Goal: Information Seeking & Learning: Check status

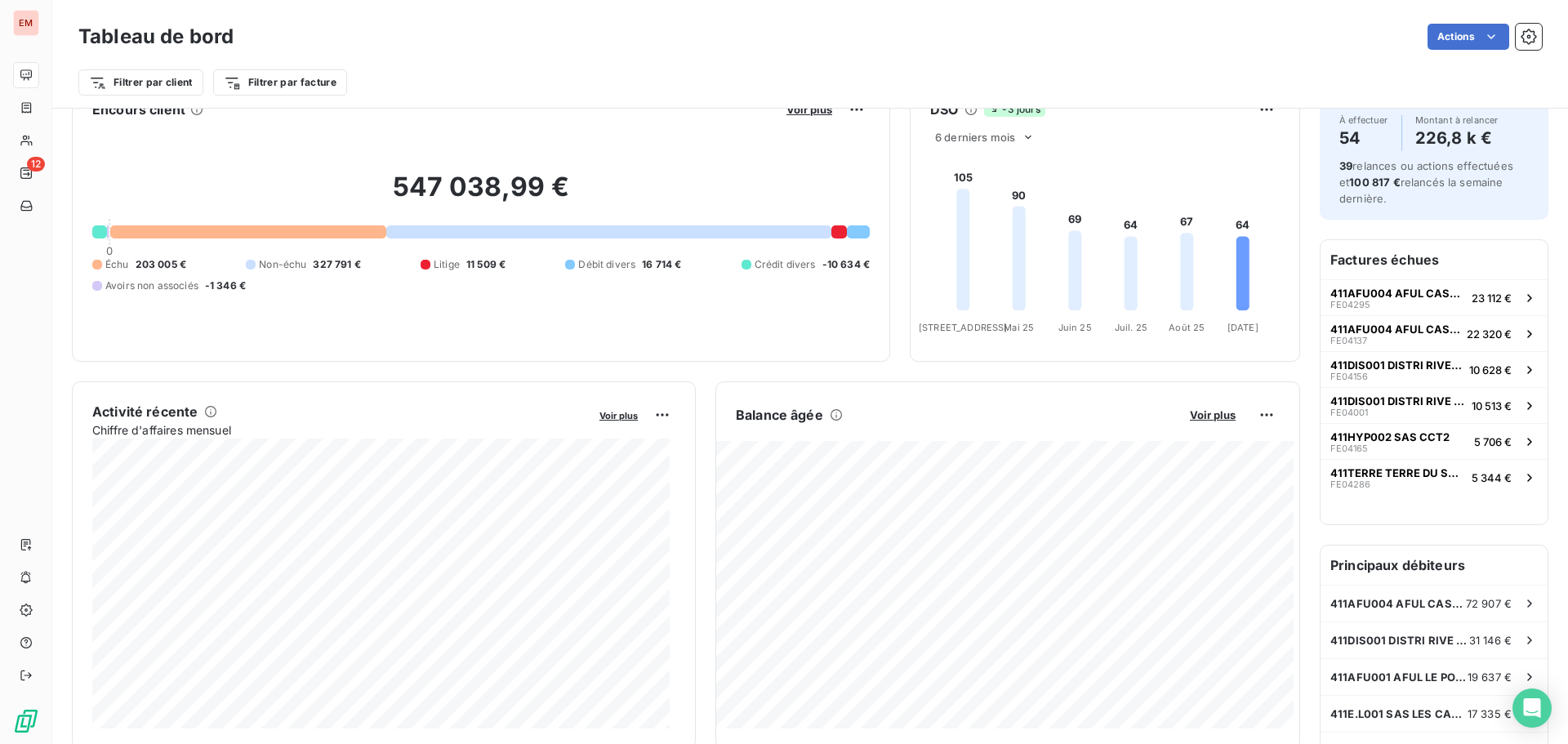
scroll to position [83, 0]
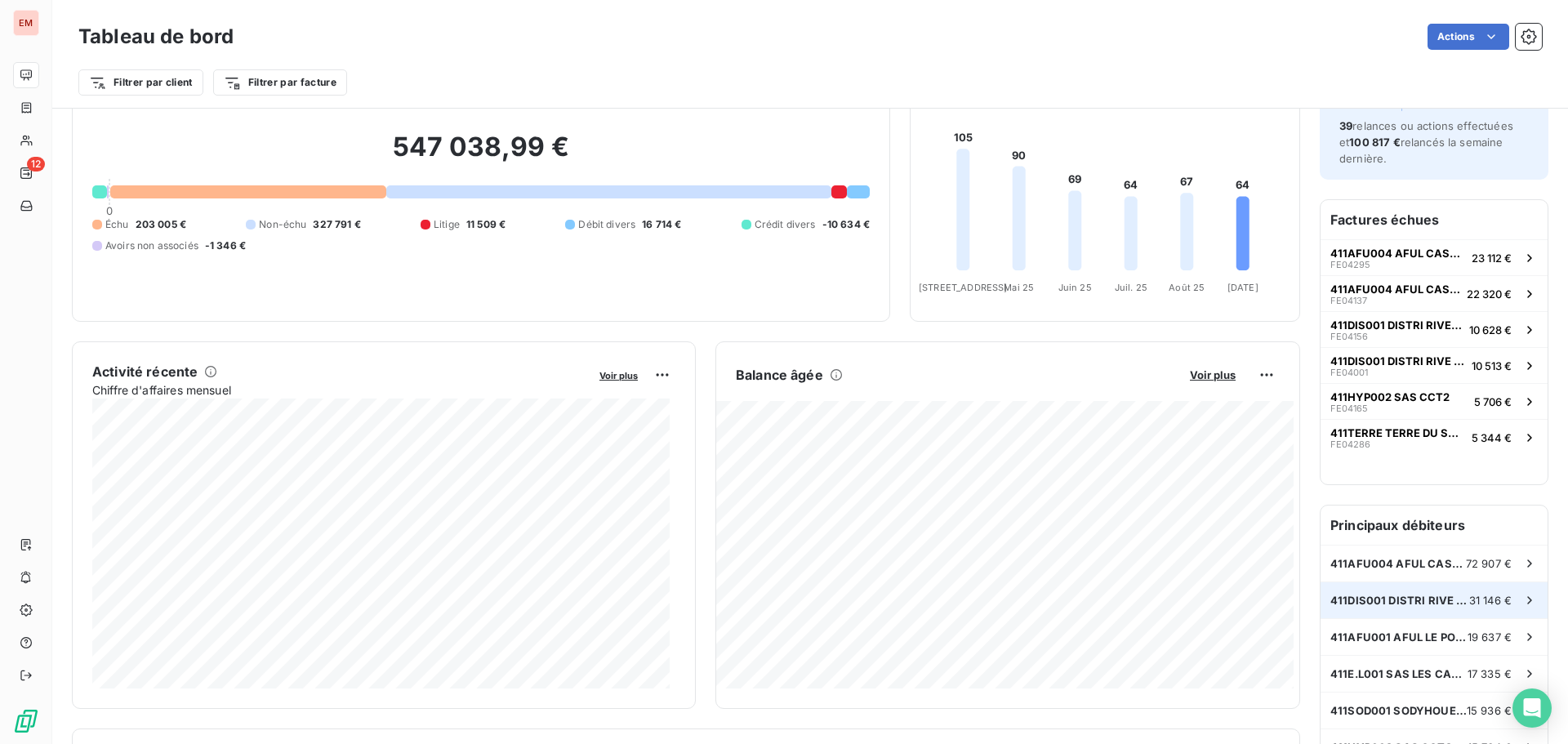
click at [1390, 604] on span "411DIS001 DISTRI RIVE GAUCHE" at bounding box center [1399, 599] width 139 height 13
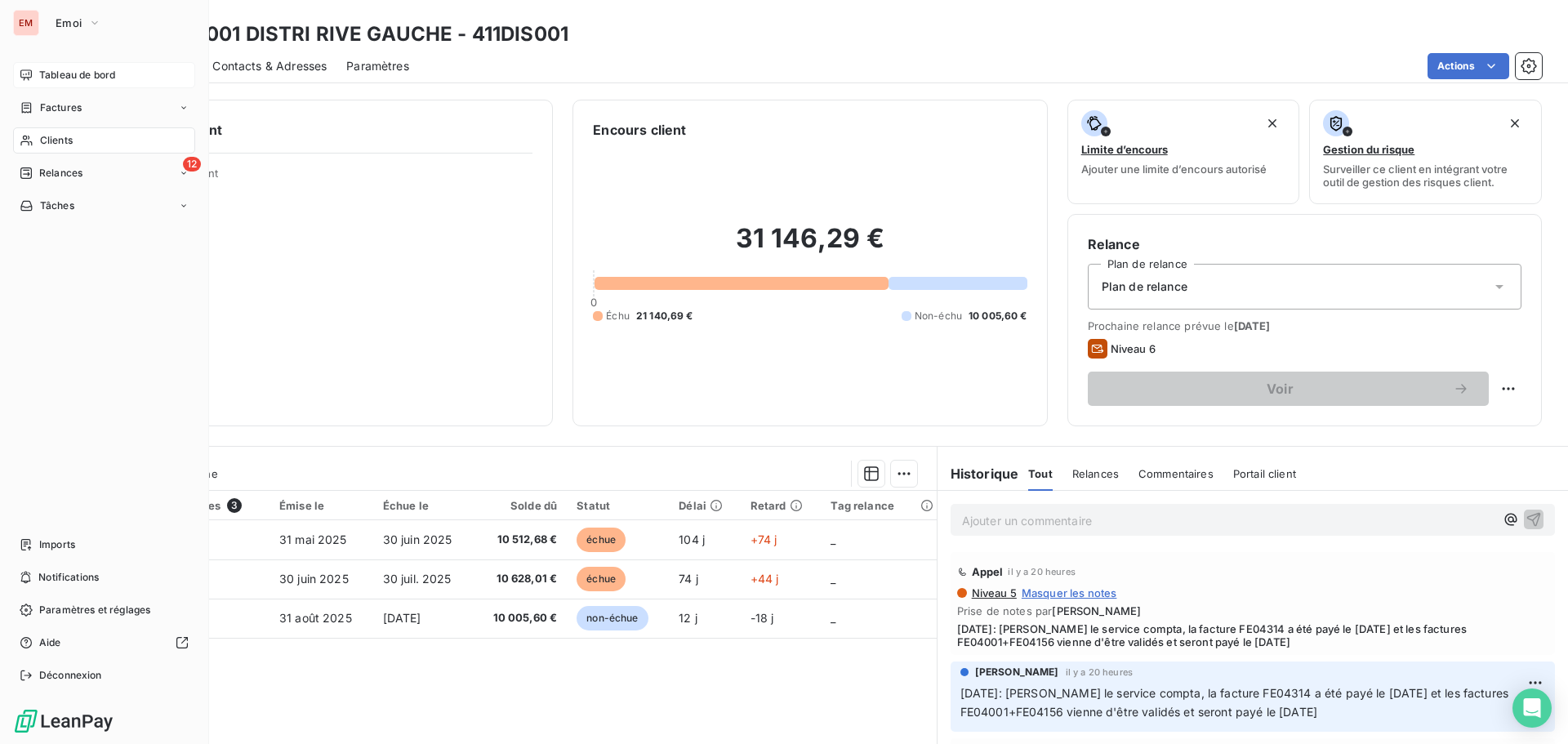
click at [39, 71] on span "Tableau de bord" at bounding box center [77, 75] width 76 height 14
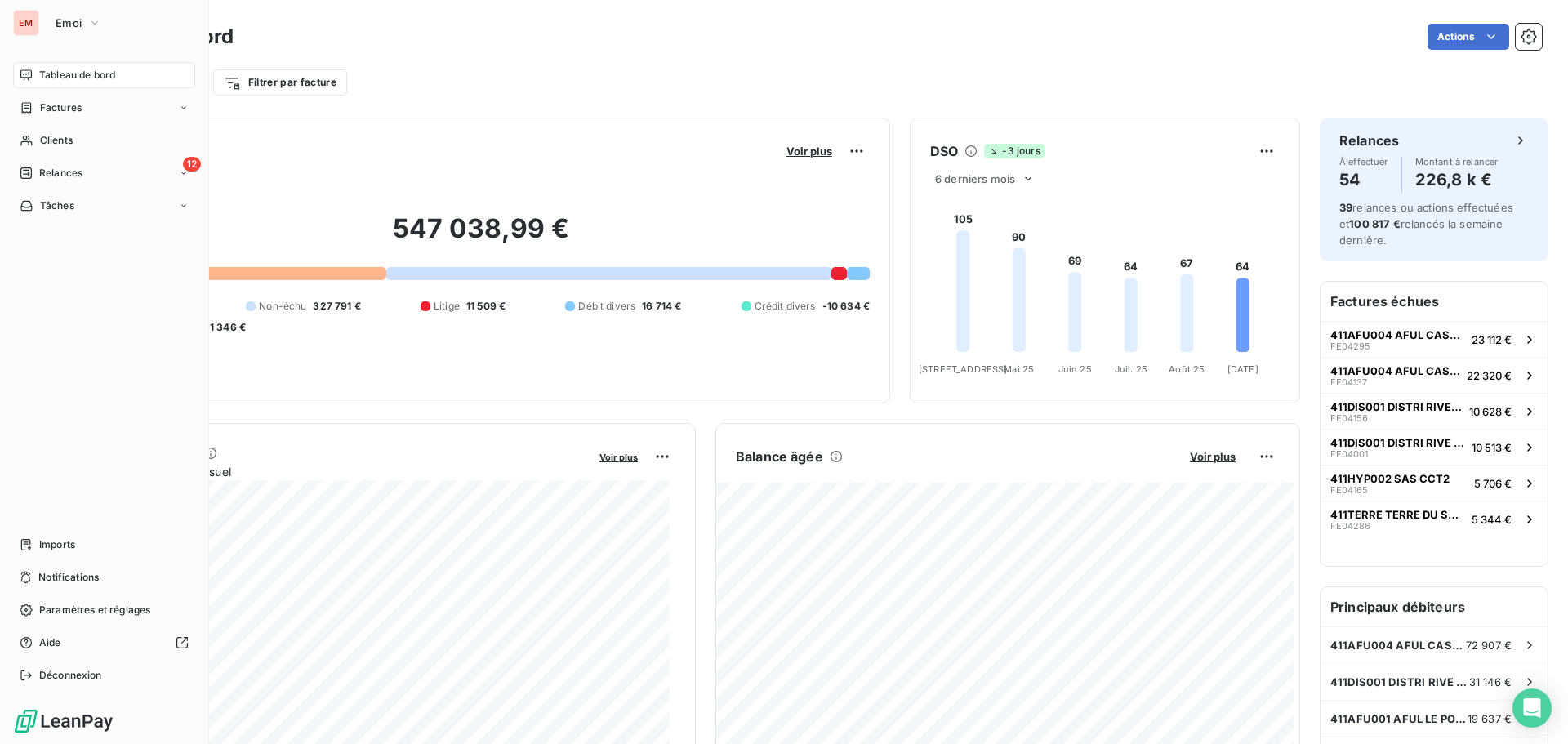
click at [40, 81] on span "Tableau de bord" at bounding box center [77, 75] width 76 height 14
click at [72, 112] on span "Factures" at bounding box center [60, 107] width 42 height 14
click at [65, 147] on span "Factures" at bounding box center [60, 140] width 42 height 14
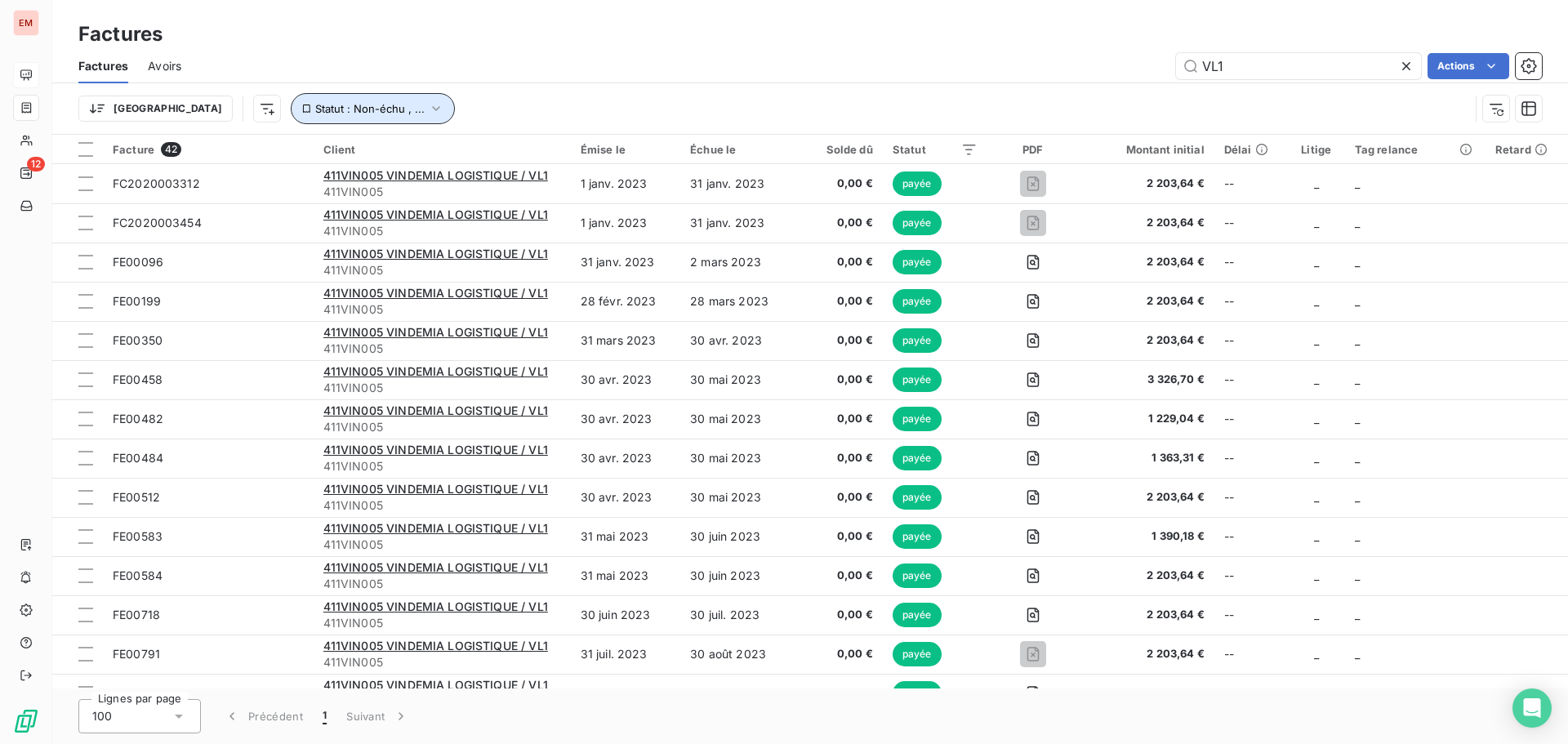
click at [315, 108] on span "Statut : Non-échu , ..." at bounding box center [369, 108] width 110 height 13
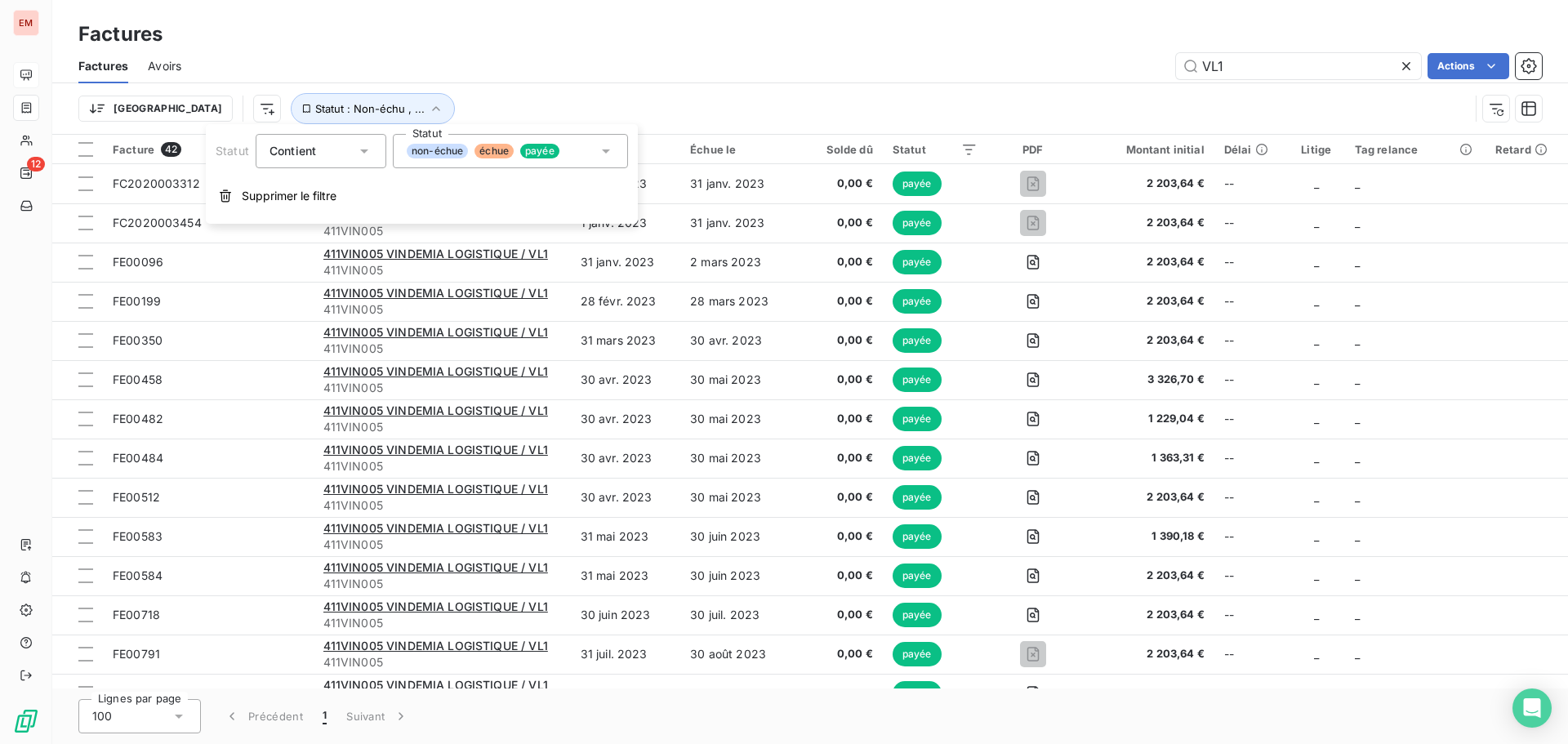
click at [457, 152] on span "non-échue" at bounding box center [438, 151] width 61 height 14
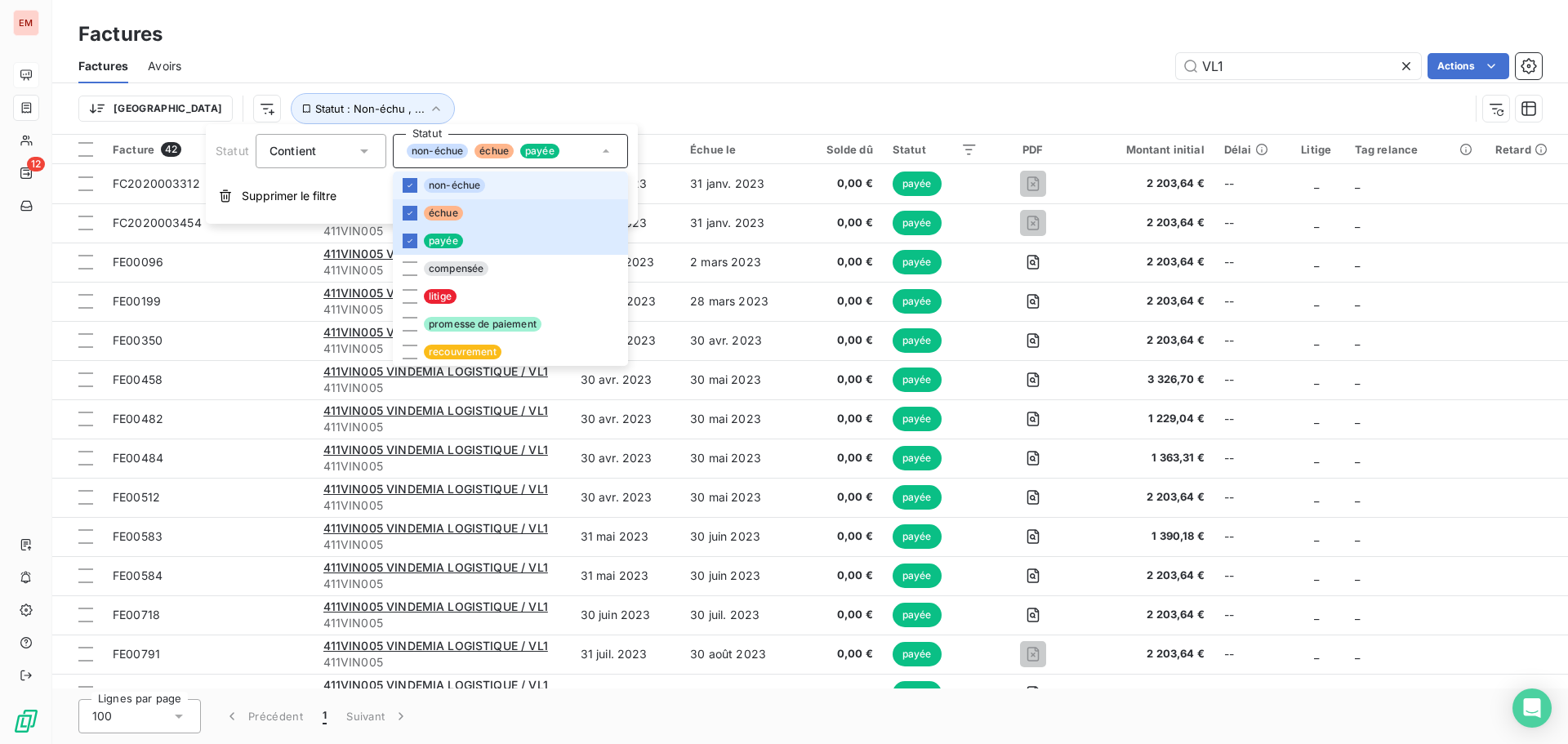
click at [438, 180] on span "non-échue" at bounding box center [455, 185] width 61 height 14
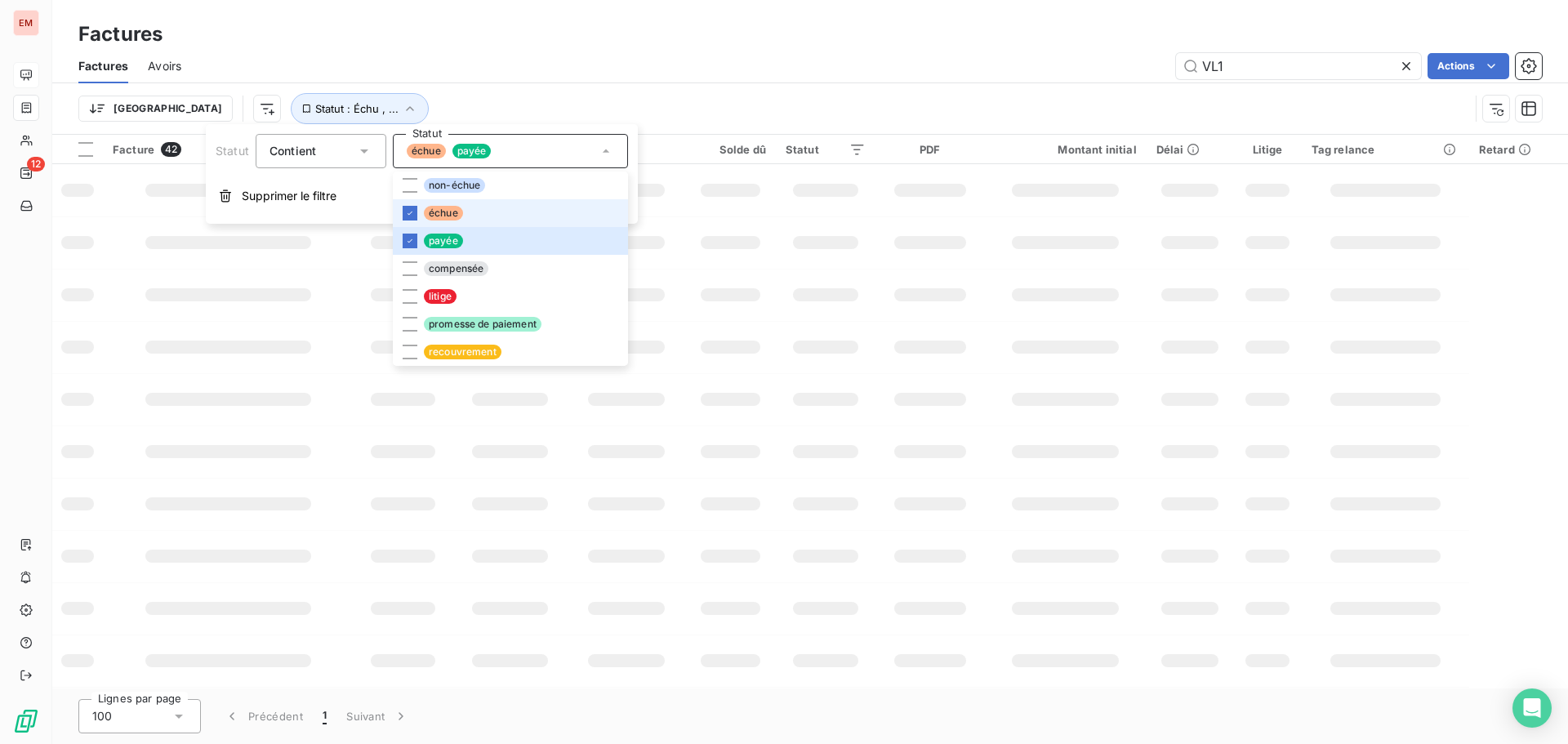
click at [426, 205] on li "échue" at bounding box center [510, 213] width 235 height 28
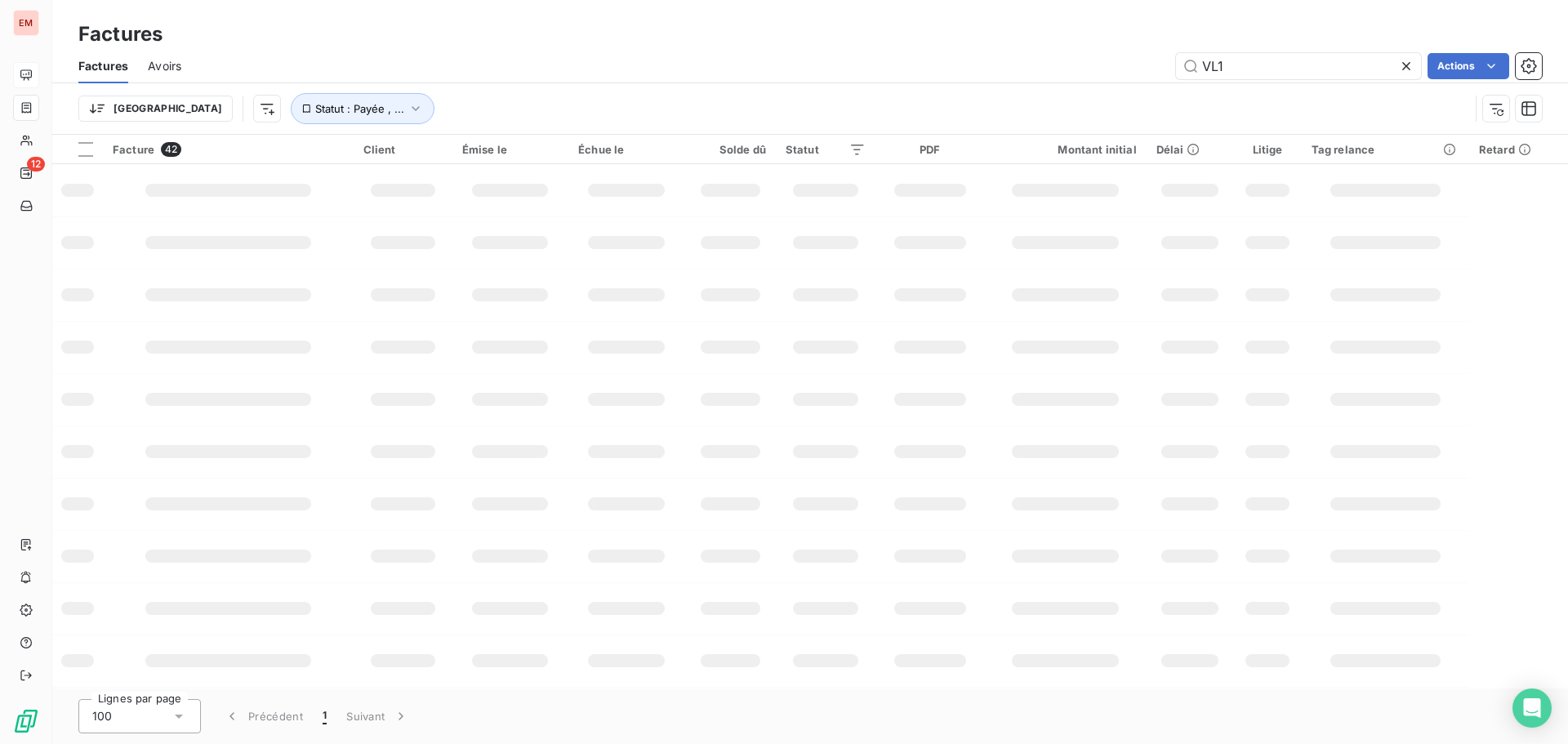
click at [524, 56] on div "VL1 Actions" at bounding box center [871, 66] width 1341 height 26
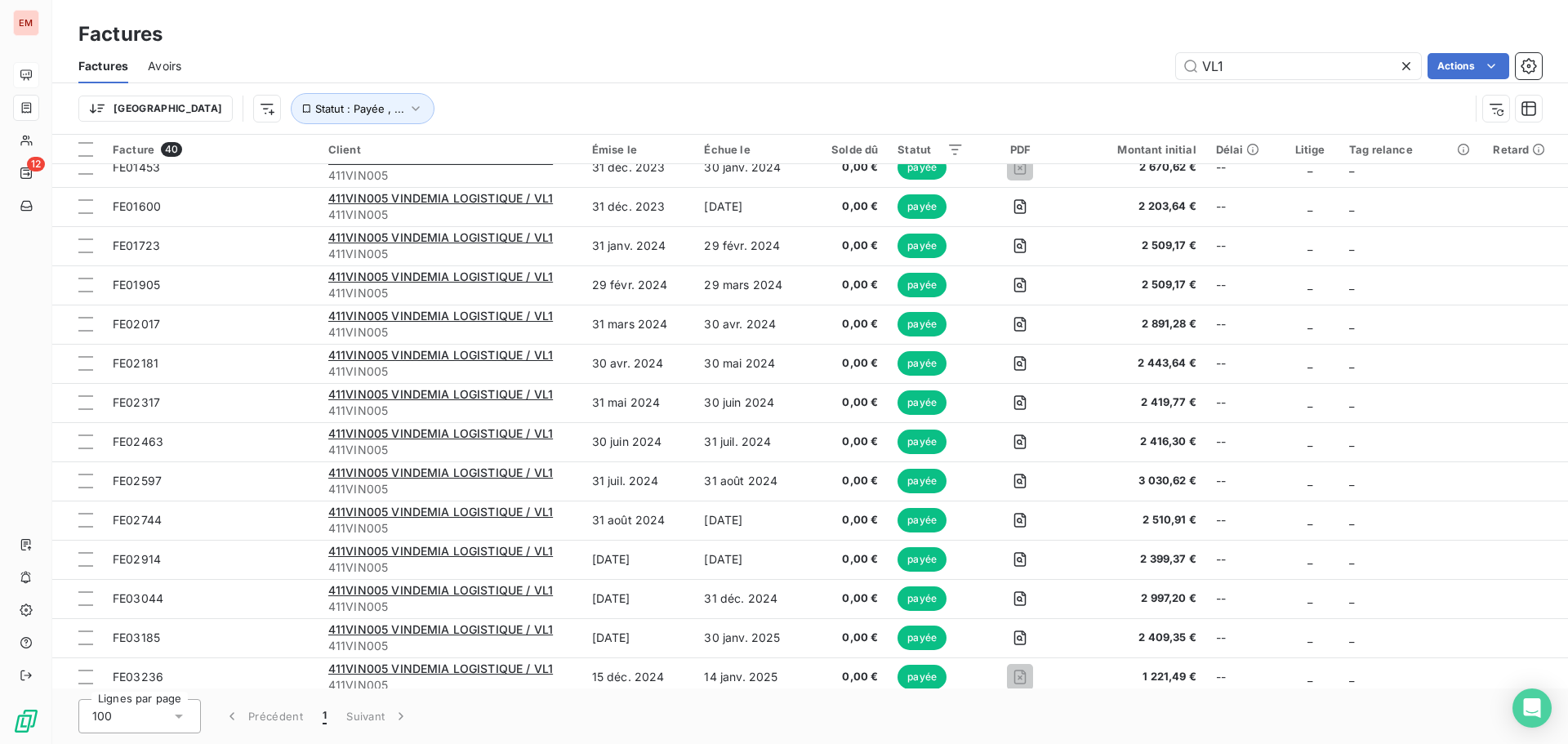
scroll to position [1044, 0]
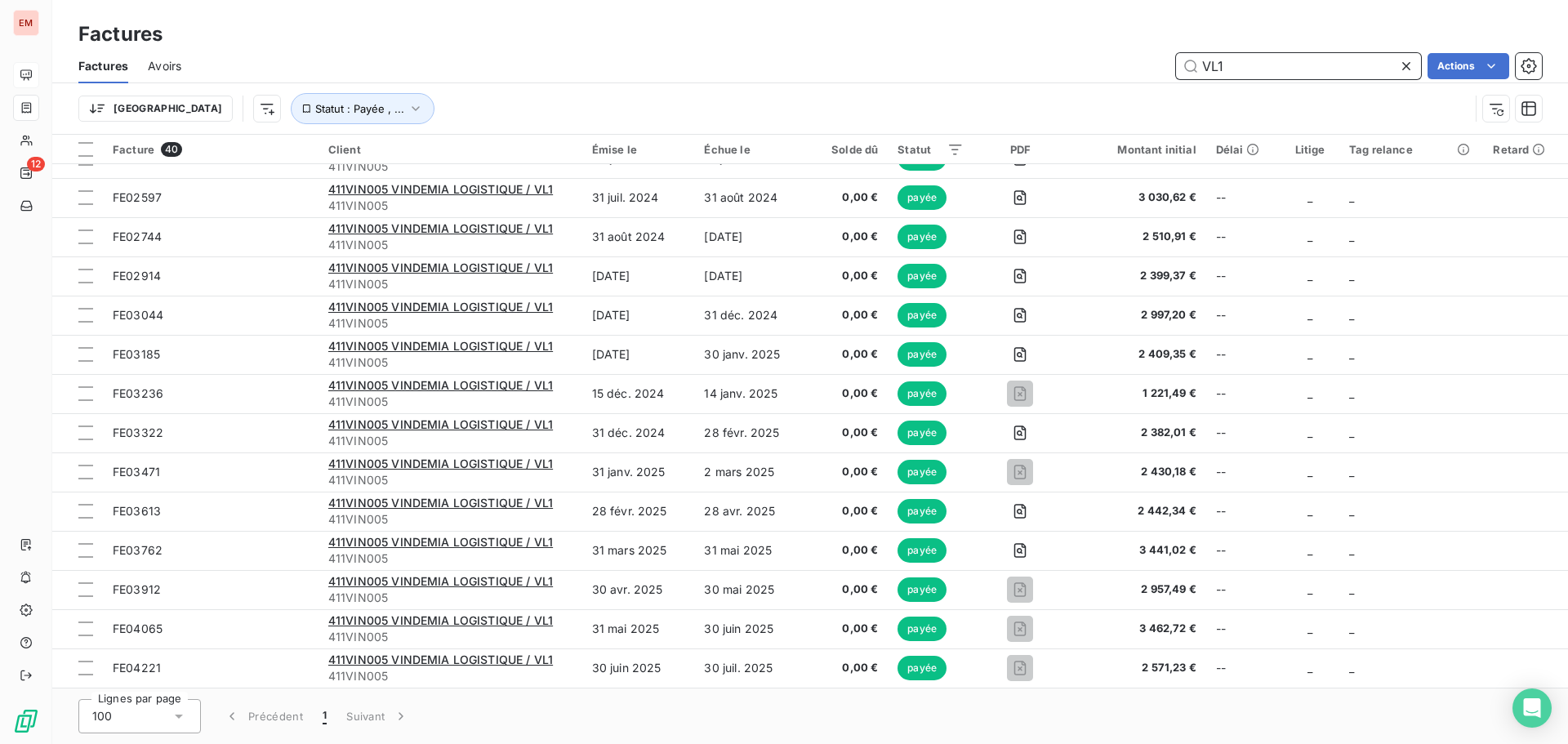
drag, startPoint x: 1244, startPoint y: 63, endPoint x: 1118, endPoint y: 81, distance: 127.3
click at [1118, 81] on div "Factures Avoirs VL1 Actions" at bounding box center [810, 66] width 1515 height 34
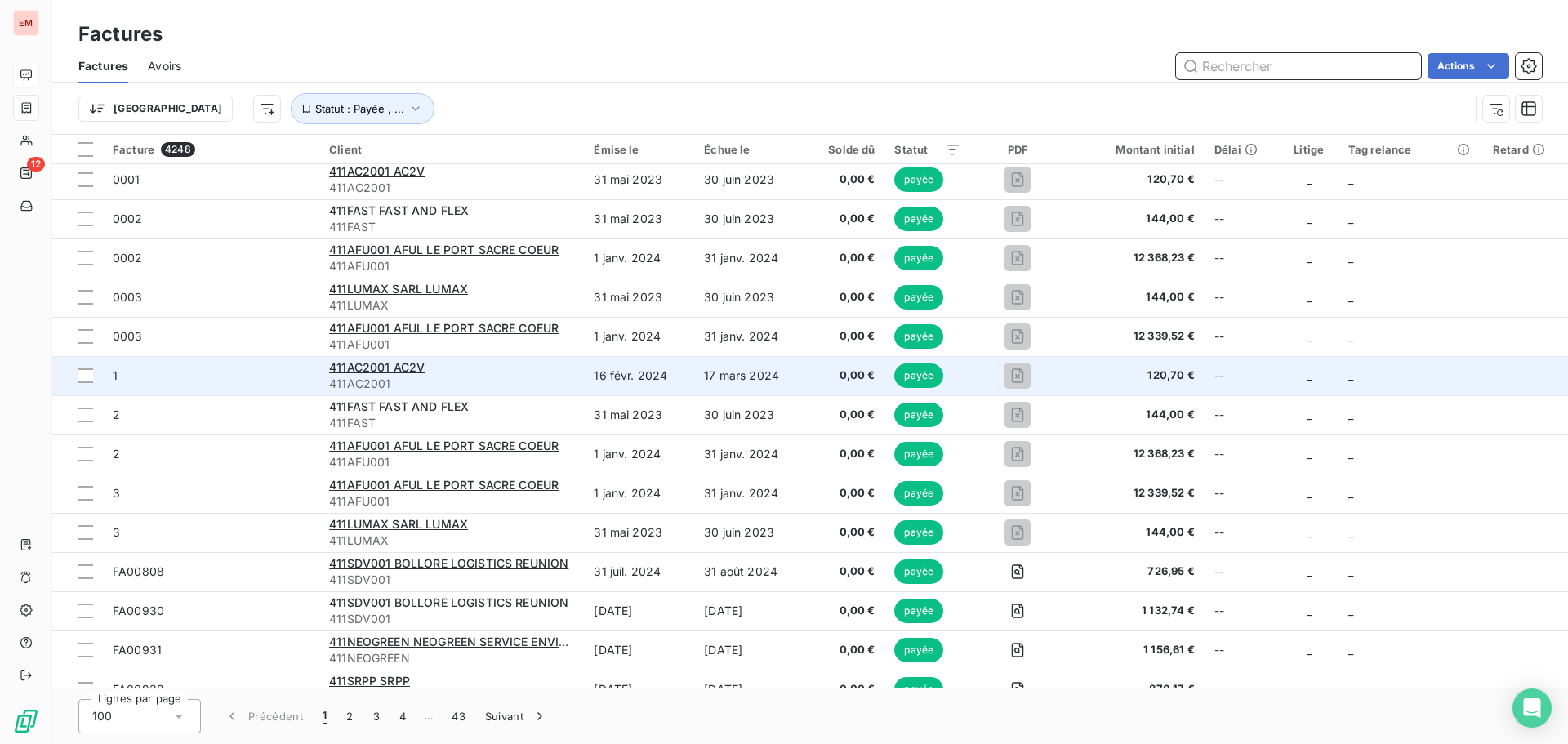
scroll to position [0, 0]
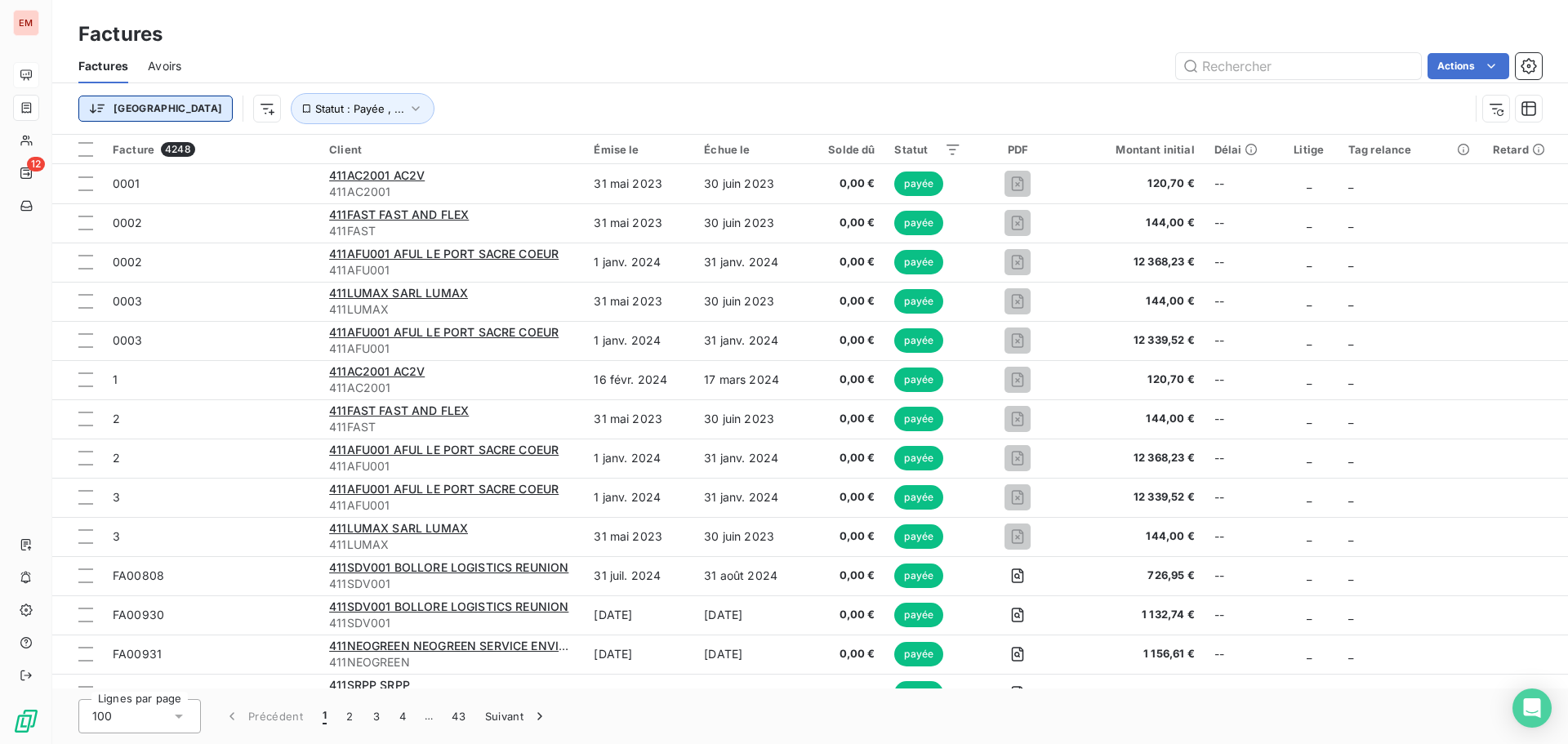
click at [89, 118] on html "EM 12 Factures Factures Avoirs Actions Trier Statut : Payée , ... Facture 4248 …" at bounding box center [784, 372] width 1568 height 744
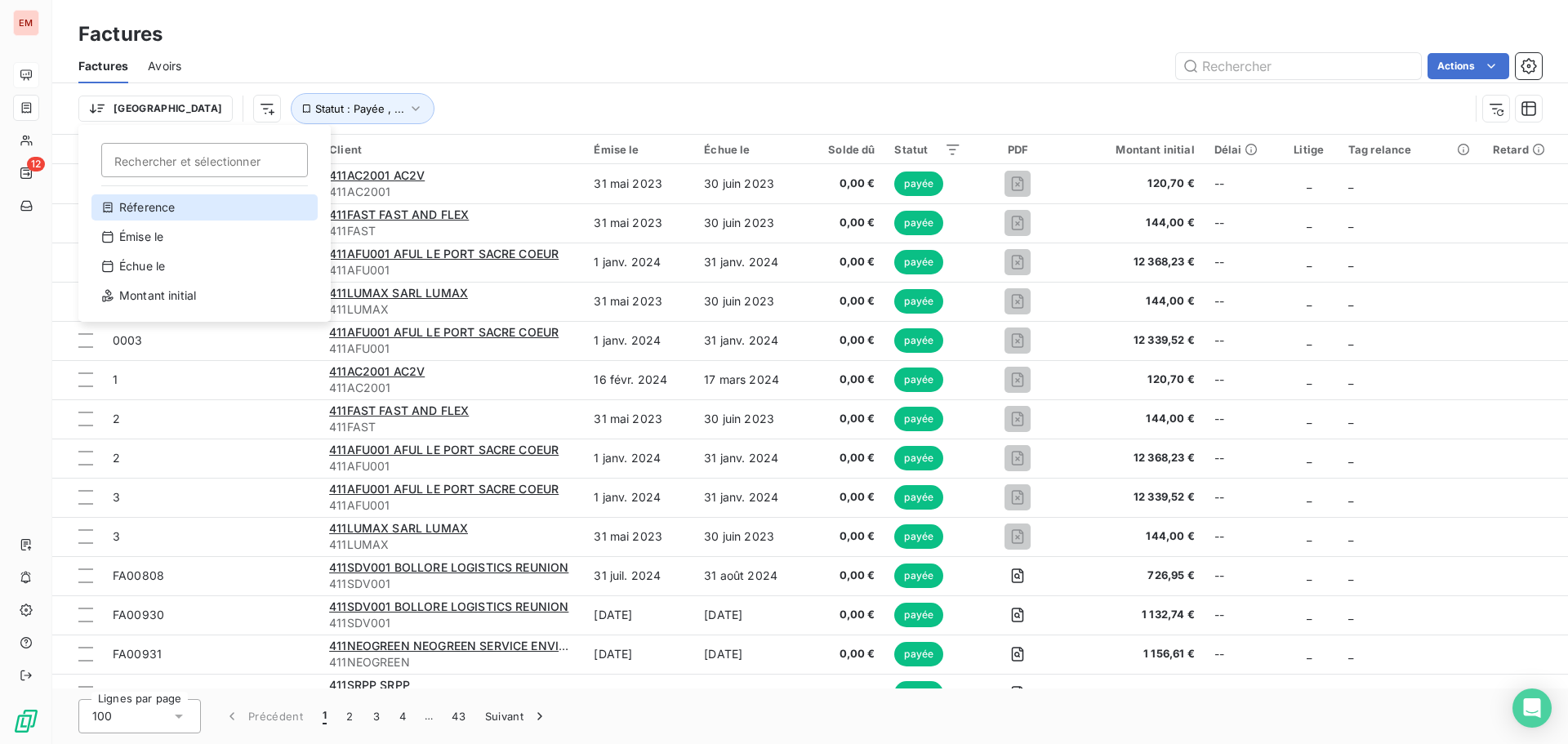
click at [141, 209] on div "Réference" at bounding box center [204, 207] width 226 height 26
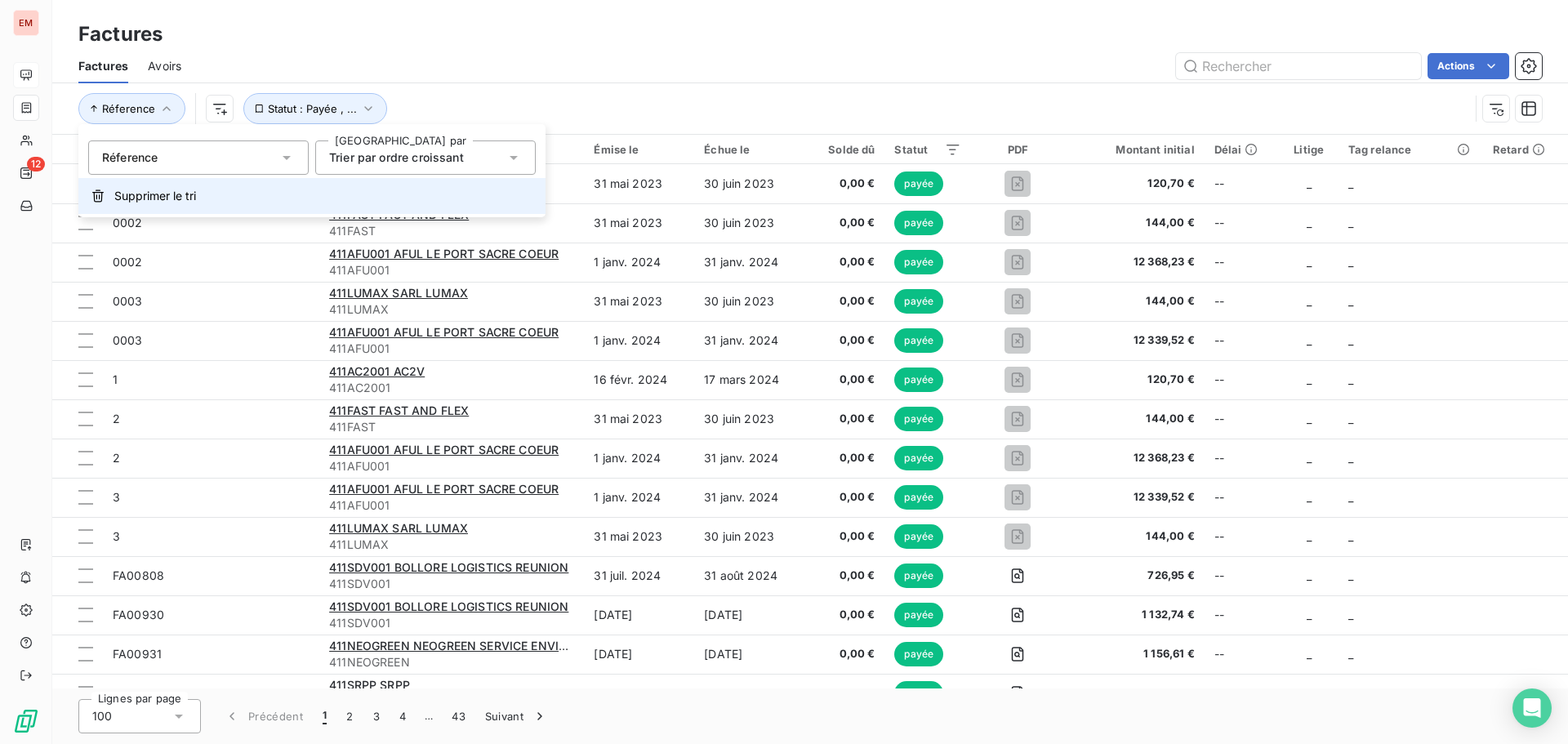
click at [185, 197] on span "Supprimer le tri" at bounding box center [155, 196] width 82 height 16
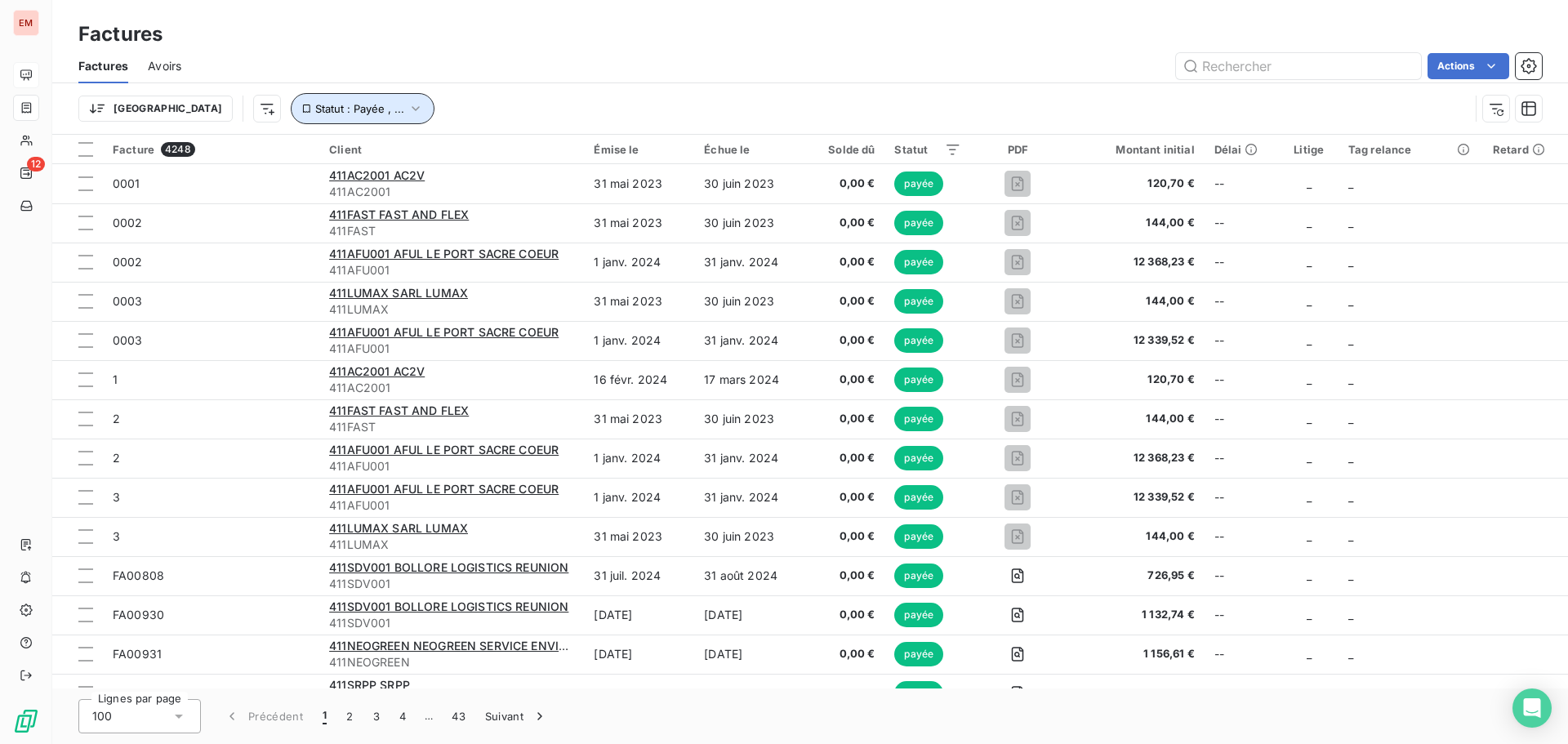
click at [315, 106] on span "Statut : Payée , ..." at bounding box center [359, 108] width 89 height 13
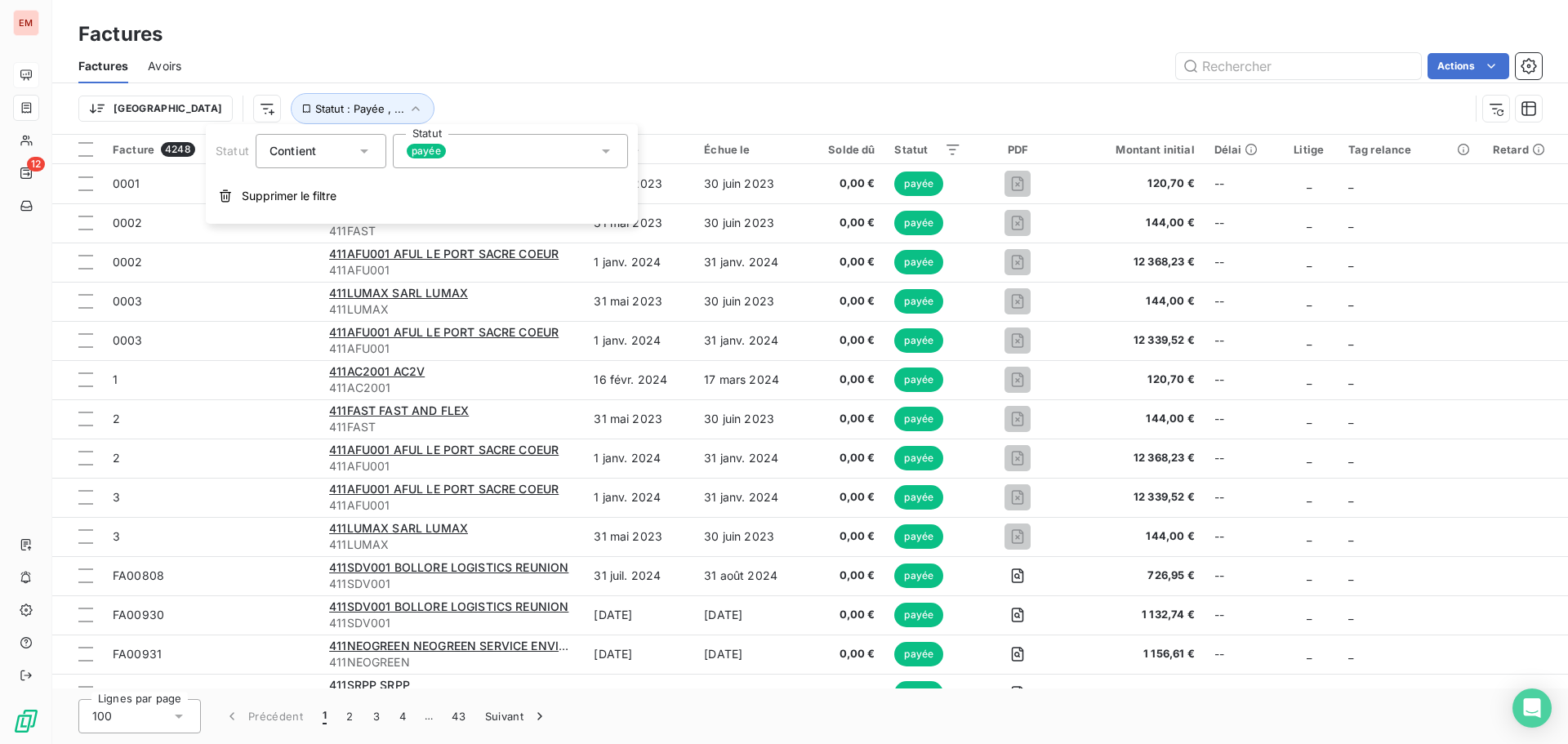
click at [289, 140] on div "Contient is" at bounding box center [313, 151] width 87 height 23
click at [289, 140] on div "Contient" at bounding box center [313, 151] width 87 height 23
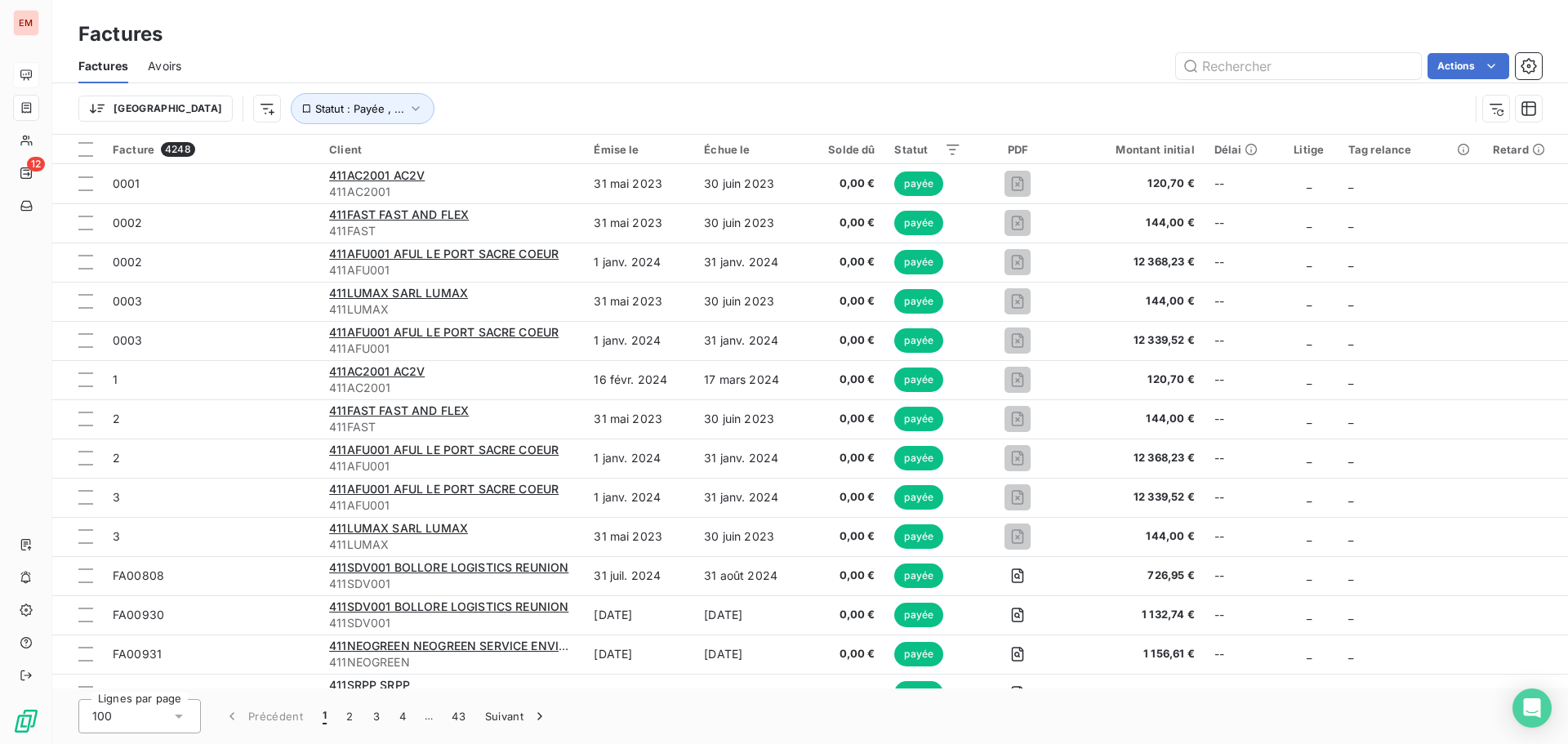
click at [375, 67] on div "Actions" at bounding box center [871, 66] width 1341 height 26
click at [180, 111] on html "EM 12 Factures Factures Avoirs Actions Trier Statut : Payée , ... Facture 4248 …" at bounding box center [784, 372] width 1568 height 744
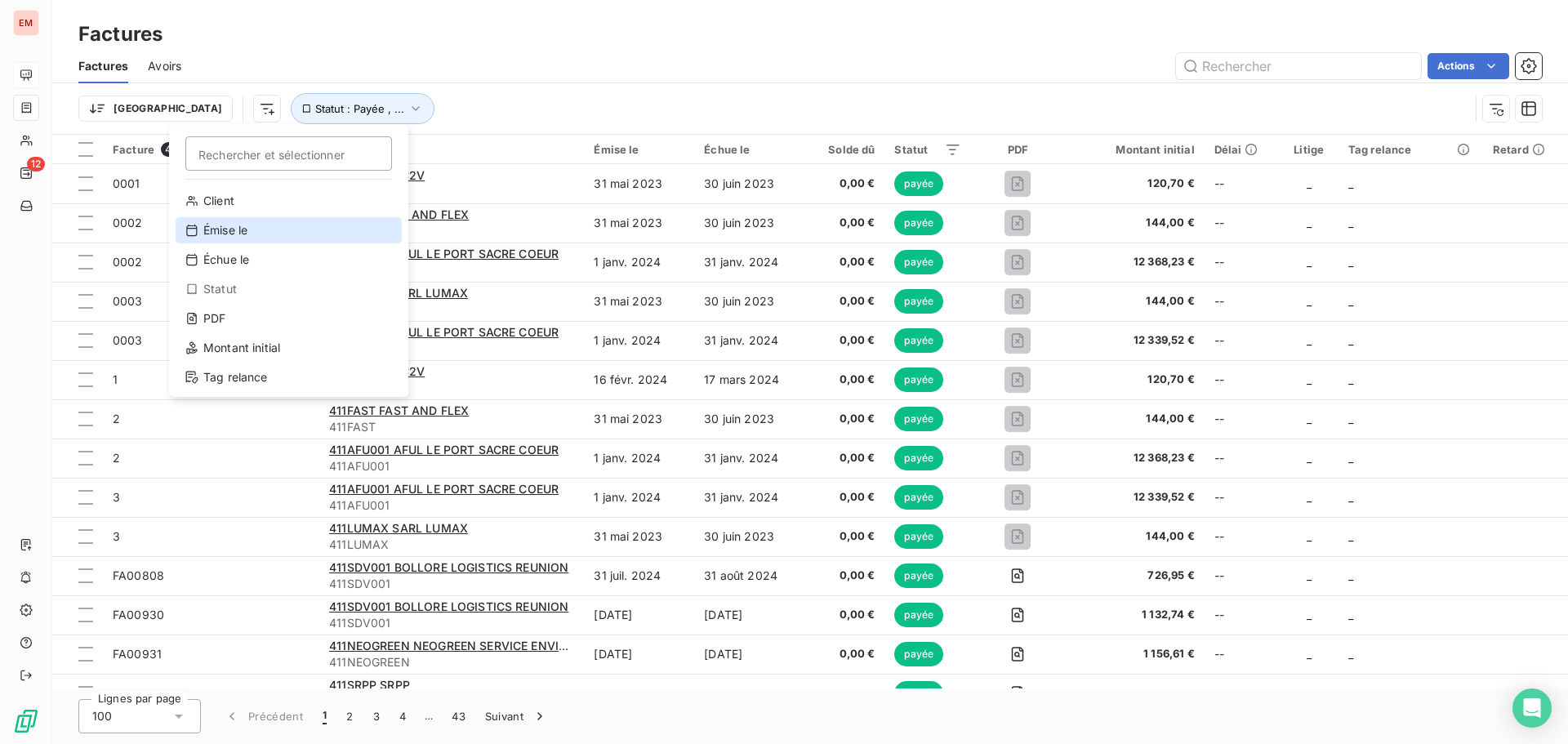
click at [246, 241] on div "Émise le" at bounding box center [289, 230] width 226 height 26
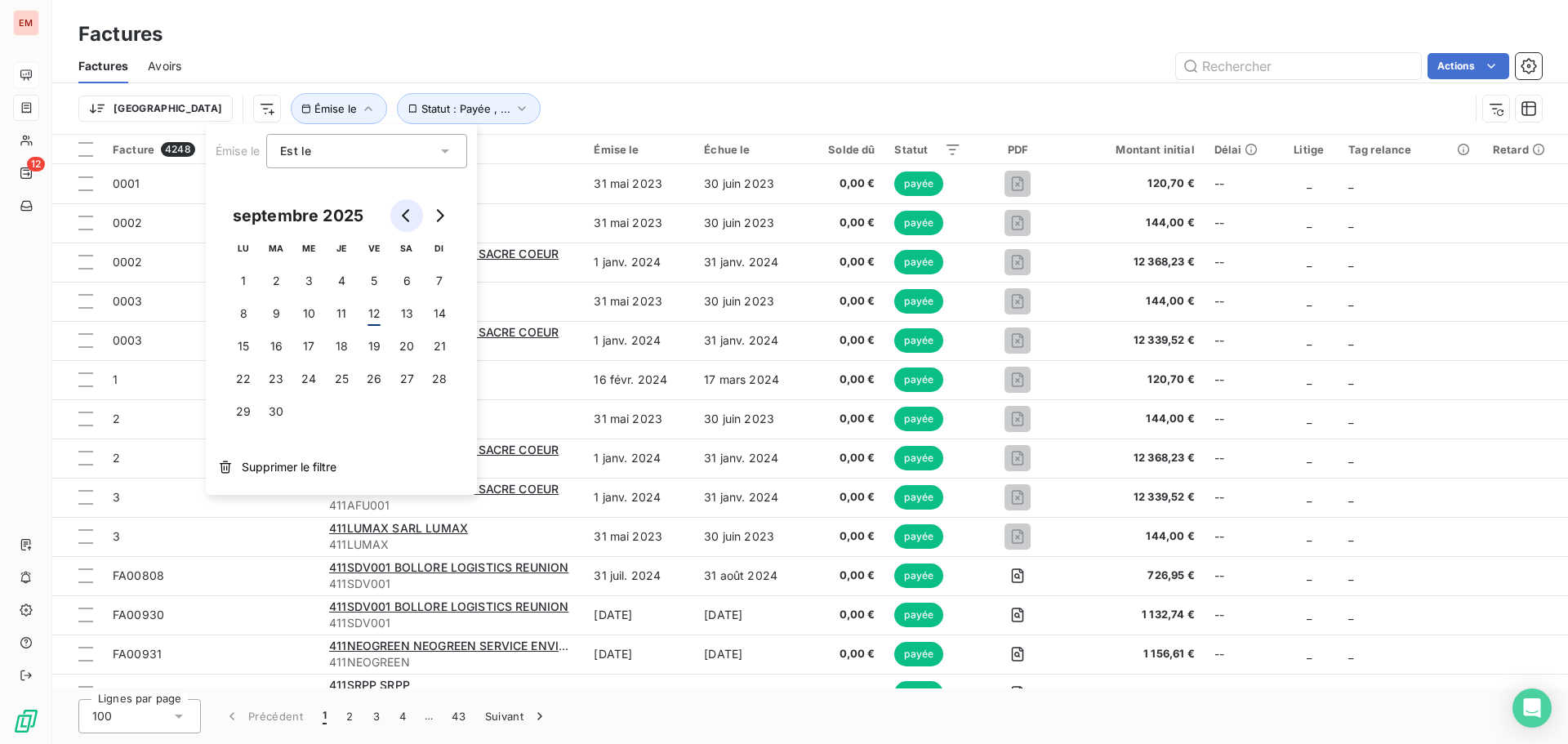
click at [410, 224] on button "Go to previous month" at bounding box center [406, 215] width 32 height 32
click at [403, 218] on icon "Go to previous month" at bounding box center [406, 215] width 13 height 13
click at [351, 409] on button "31" at bounding box center [341, 411] width 32 height 32
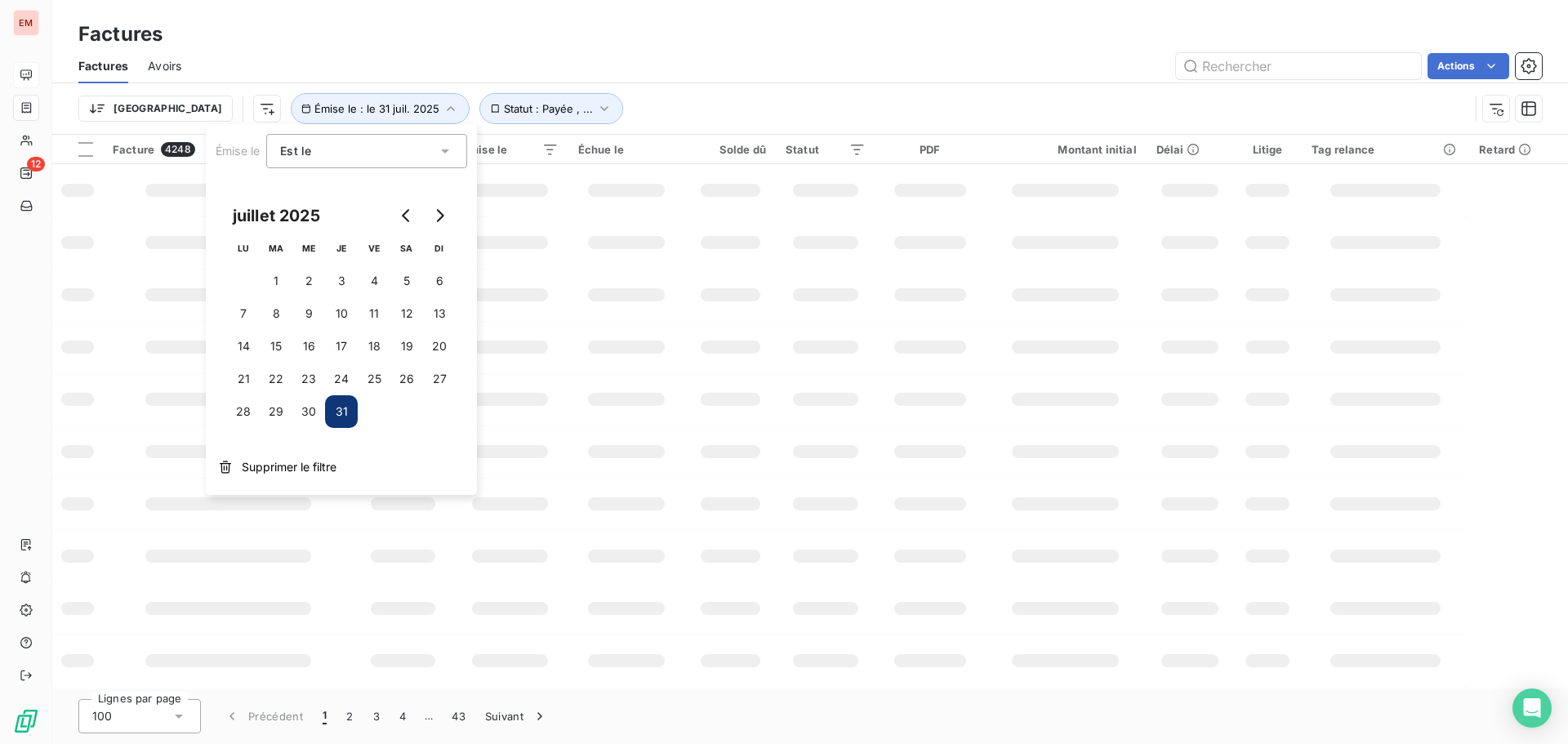
click at [649, 82] on div "Factures Avoirs Actions" at bounding box center [810, 66] width 1515 height 34
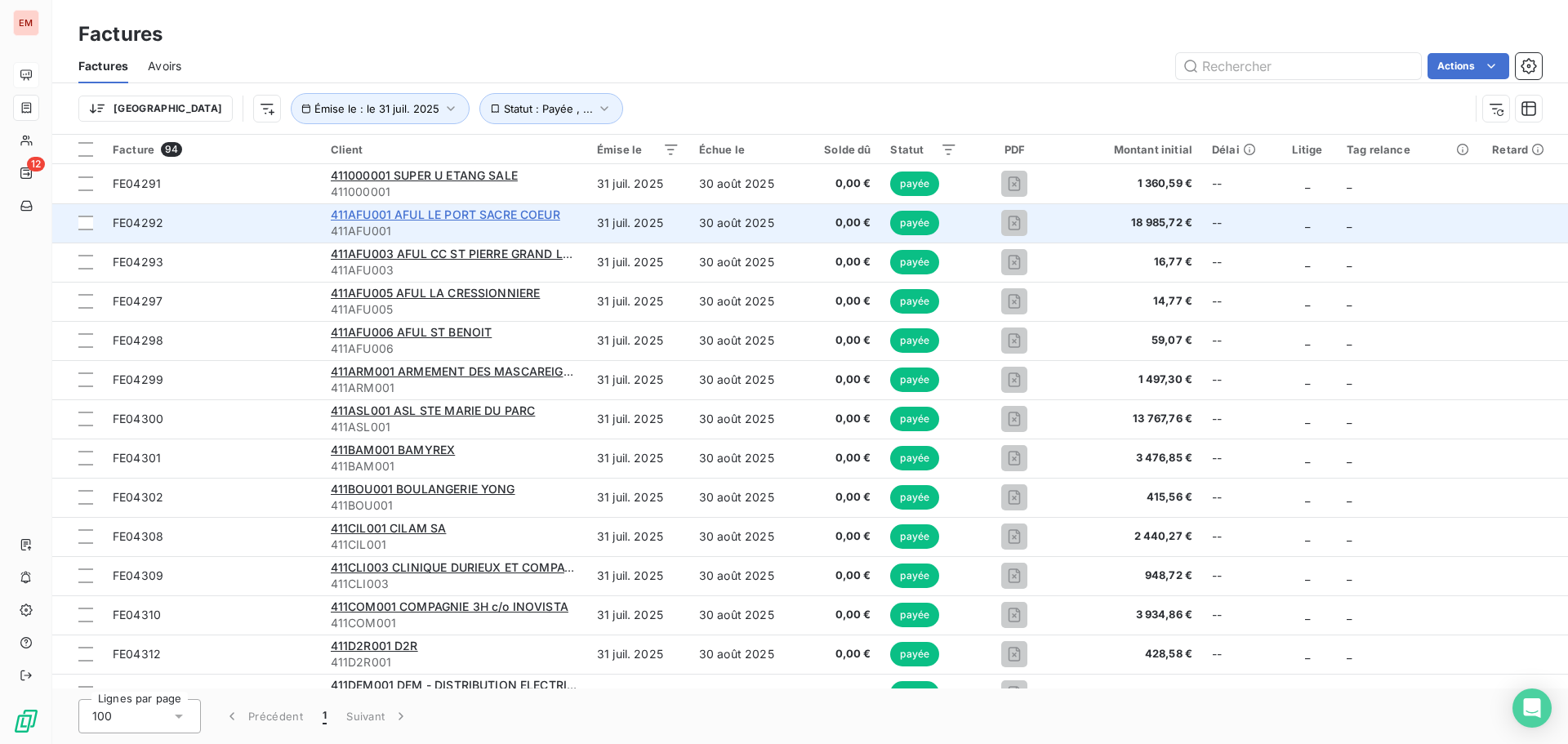
click at [398, 217] on span "411AFU001 AFUL LE PORT SACRE COEUR" at bounding box center [445, 215] width 230 height 14
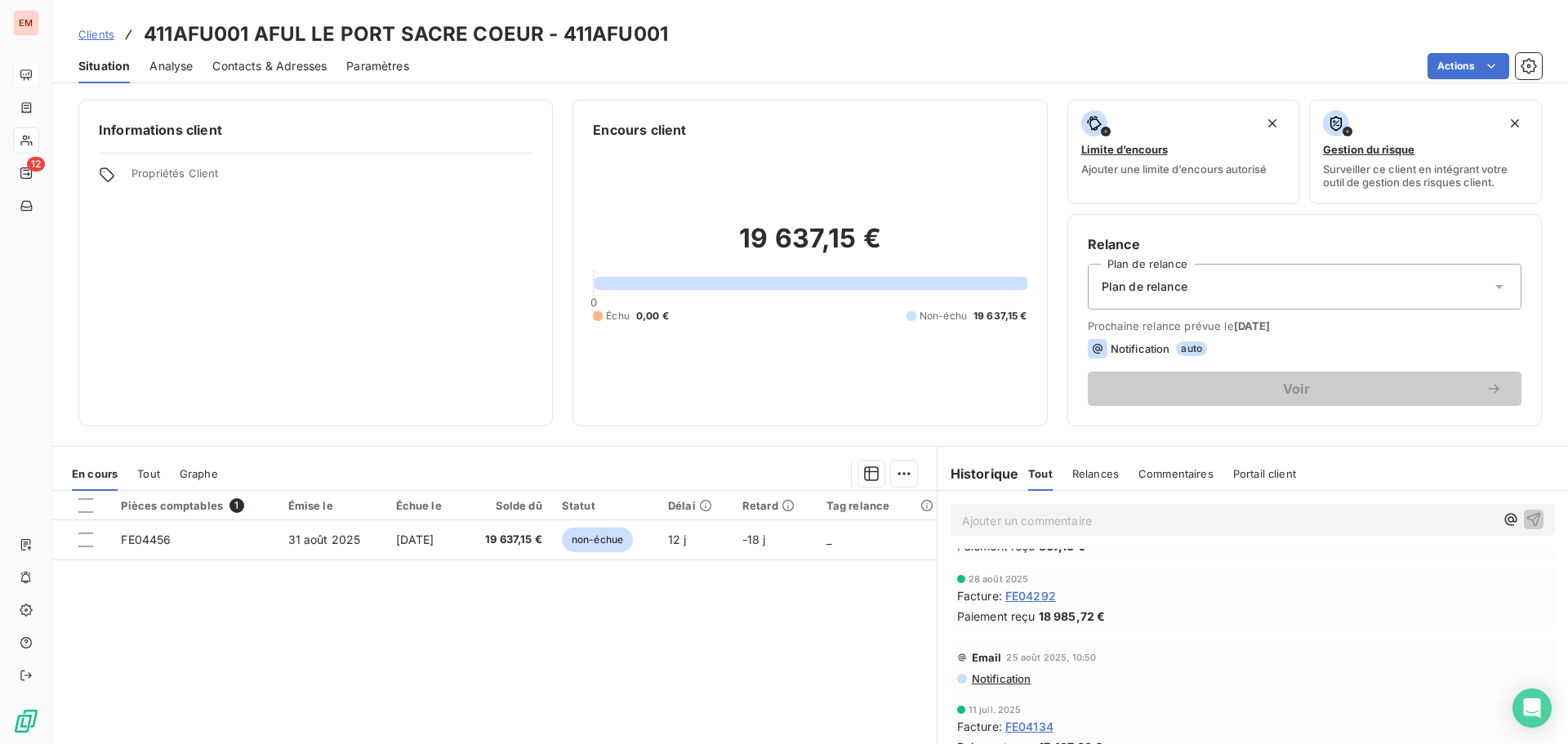
scroll to position [82, 0]
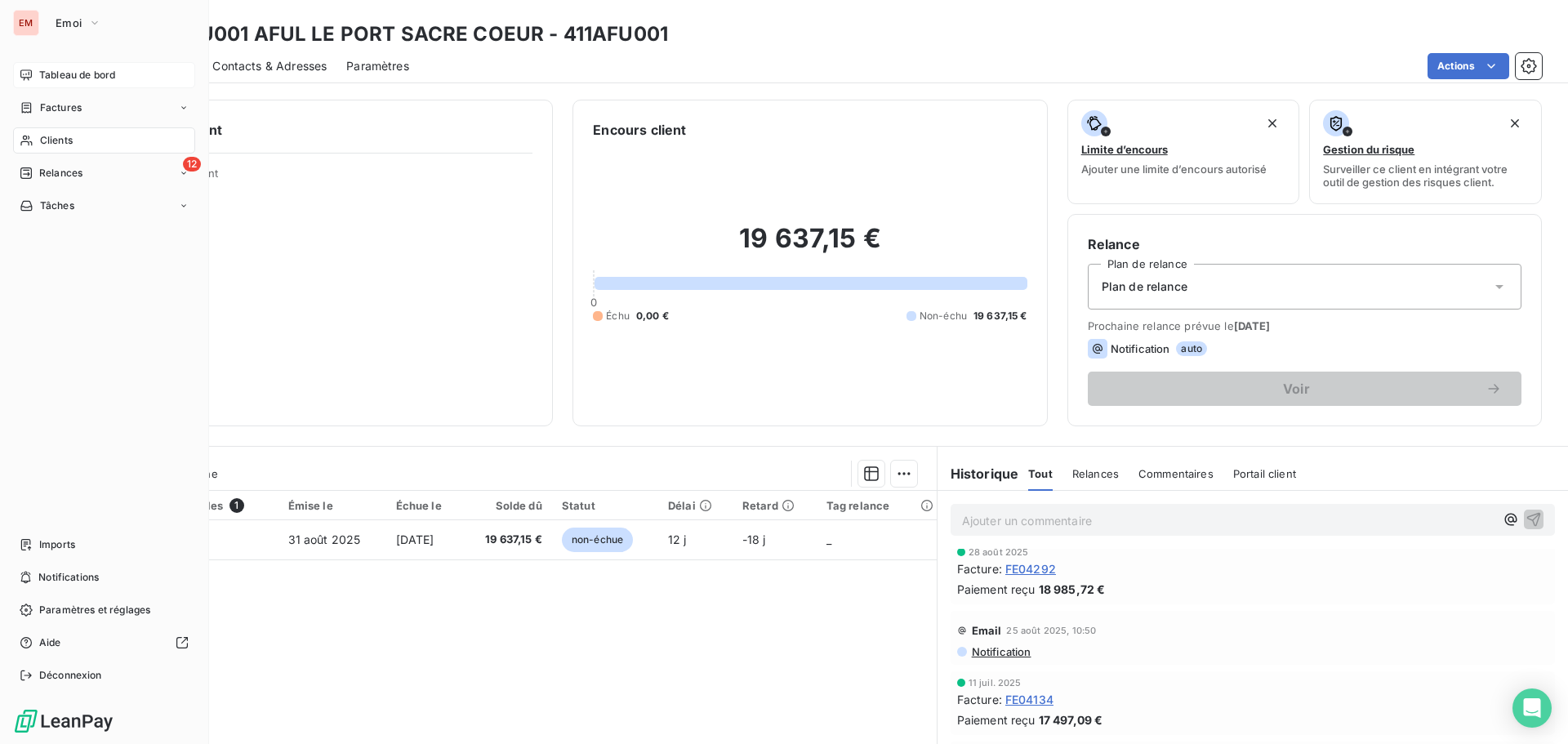
click at [50, 79] on span "Tableau de bord" at bounding box center [77, 75] width 76 height 14
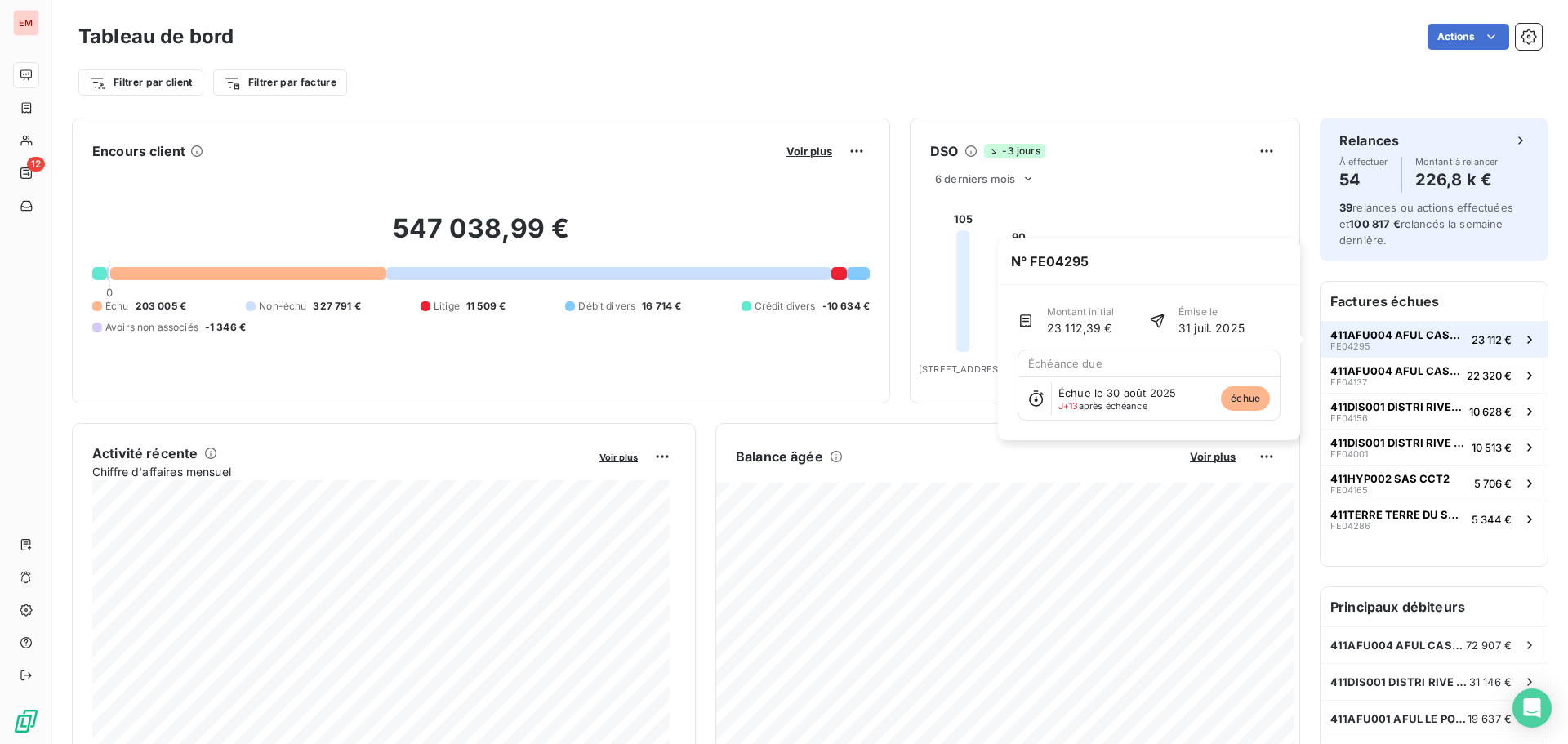
click at [1364, 347] on div "411AFU004 AFUL [PERSON_NAME] FE04295" at bounding box center [1397, 340] width 134 height 23
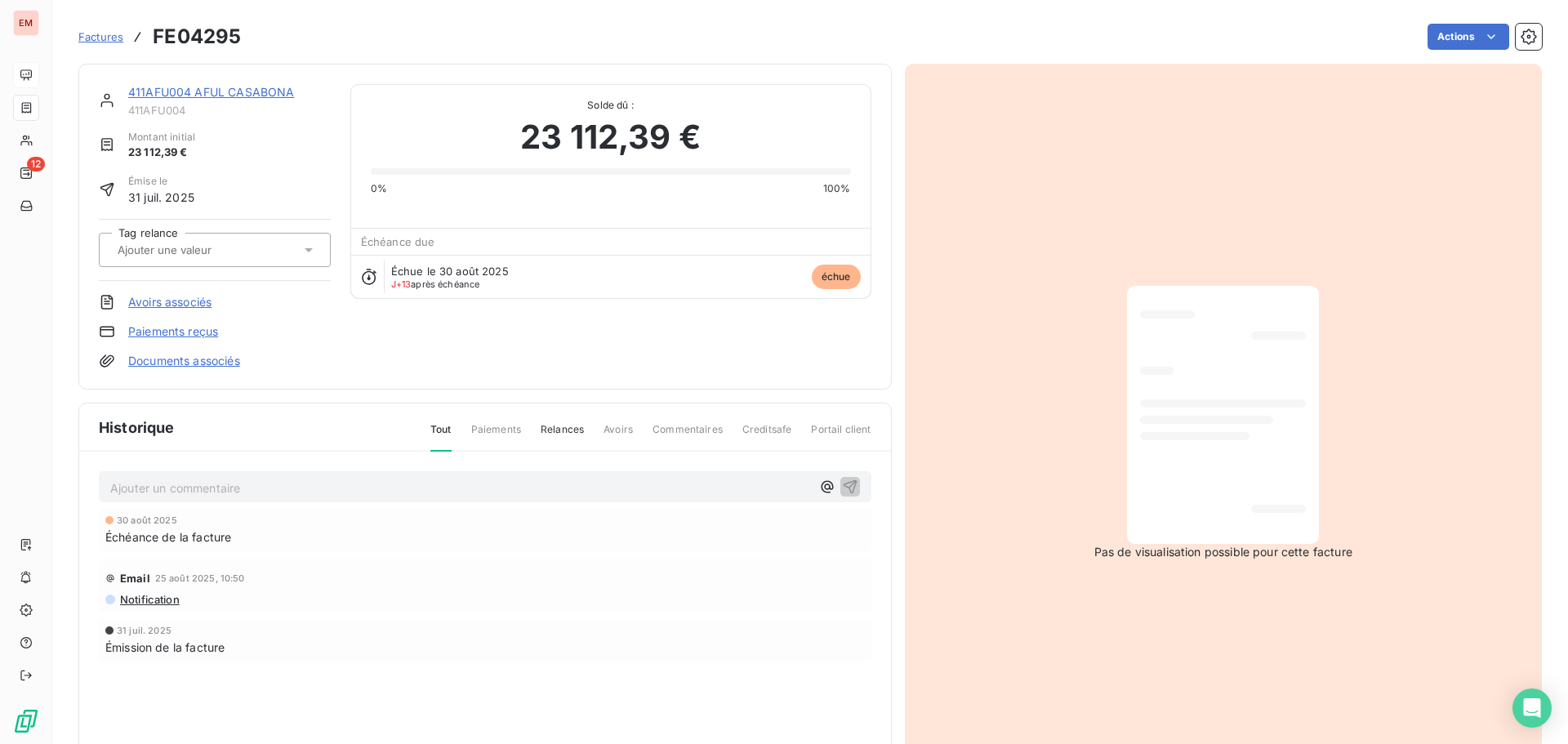
click at [170, 93] on link "411AFU004 AFUL CASABONA" at bounding box center [211, 92] width 166 height 14
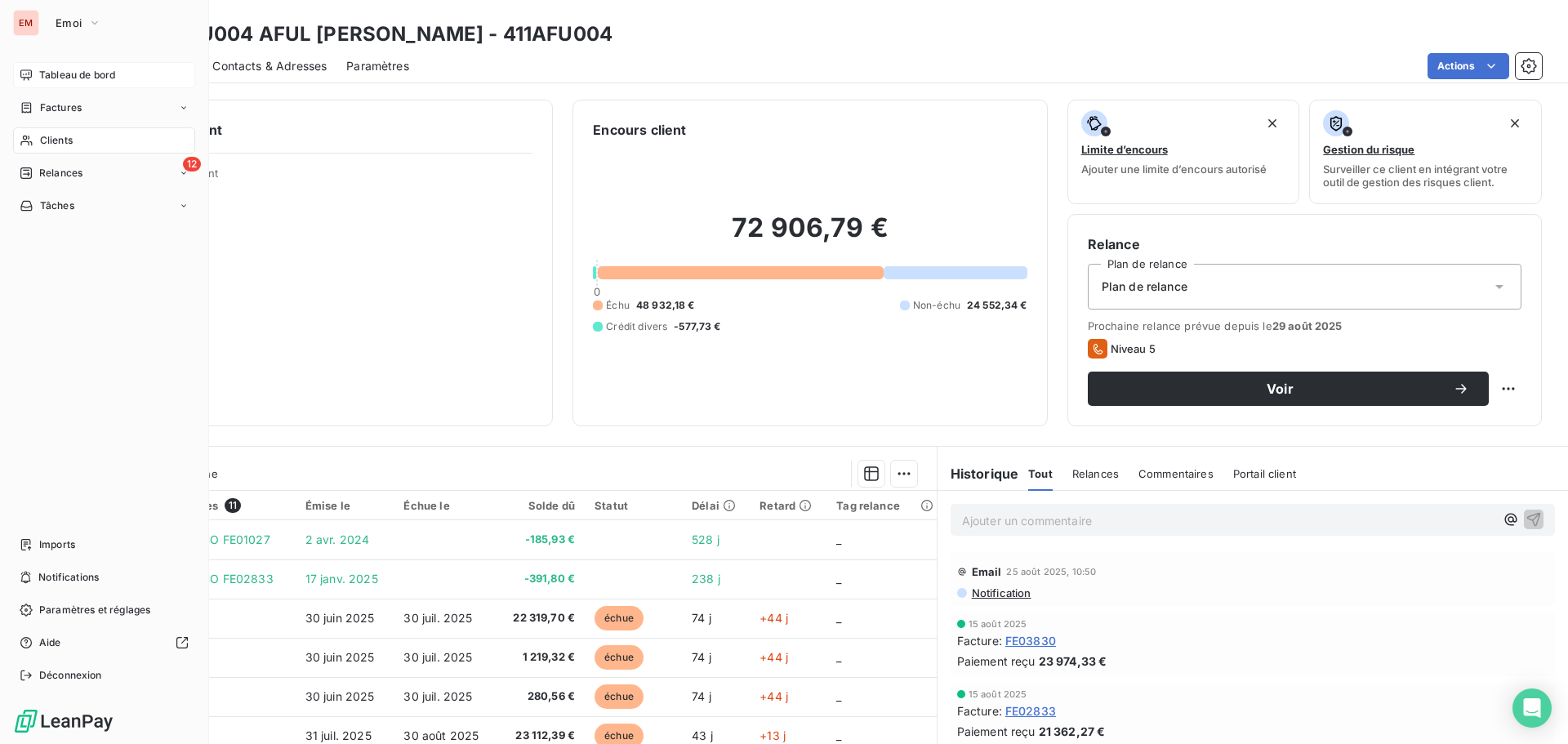
click at [31, 71] on icon at bounding box center [26, 75] width 11 height 10
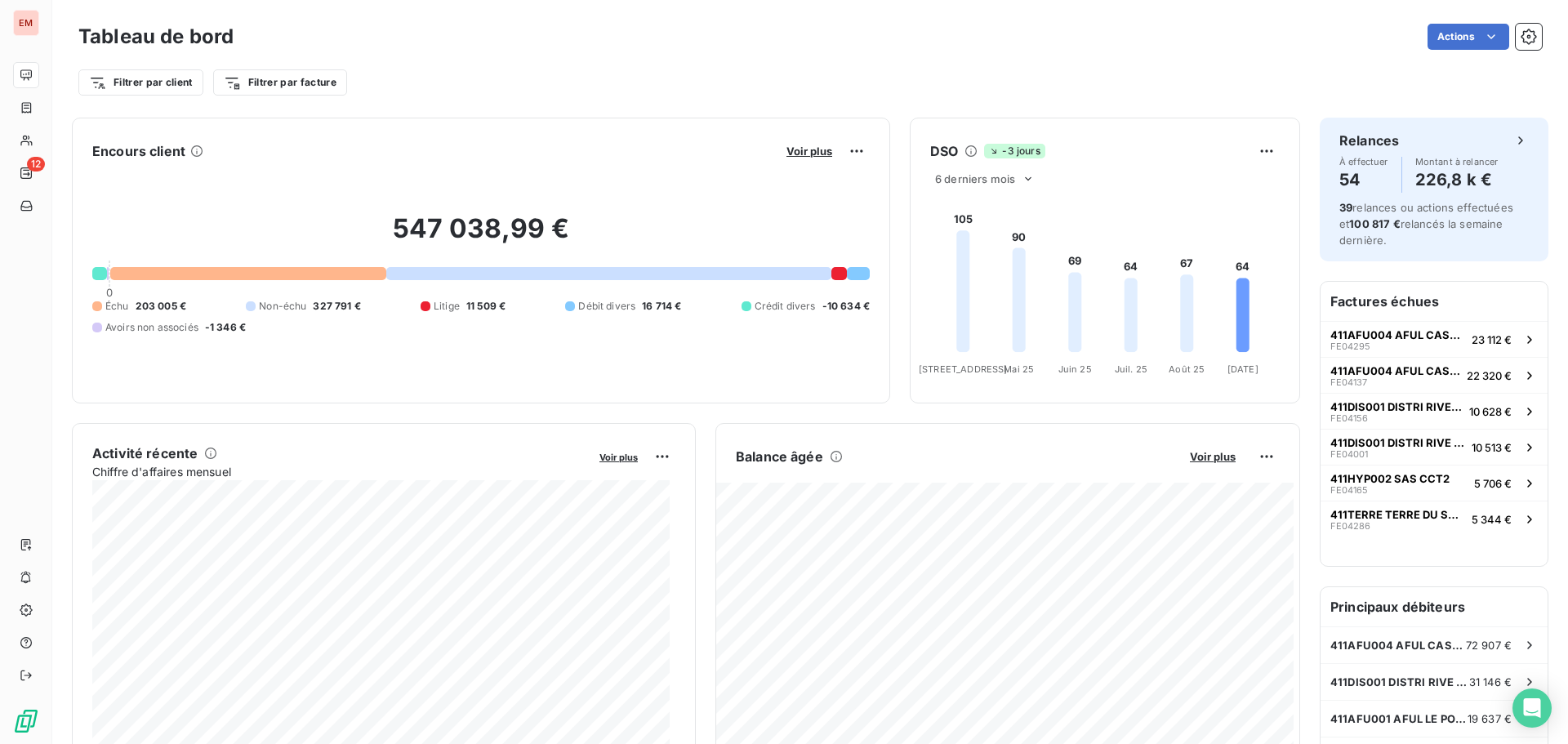
click at [788, 297] on div "547 038,99 € 0 Échu 203 005 € Non-échu 327 791 € Litige 11 509 € Débit divers 1…" at bounding box center [480, 273] width 777 height 219
click at [787, 309] on span "Crédit divers" at bounding box center [785, 306] width 61 height 14
click at [841, 310] on span "-10 634 €" at bounding box center [846, 306] width 48 height 14
click at [100, 272] on div at bounding box center [99, 273] width 14 height 13
click at [821, 157] on button "Voir plus" at bounding box center [809, 151] width 55 height 14
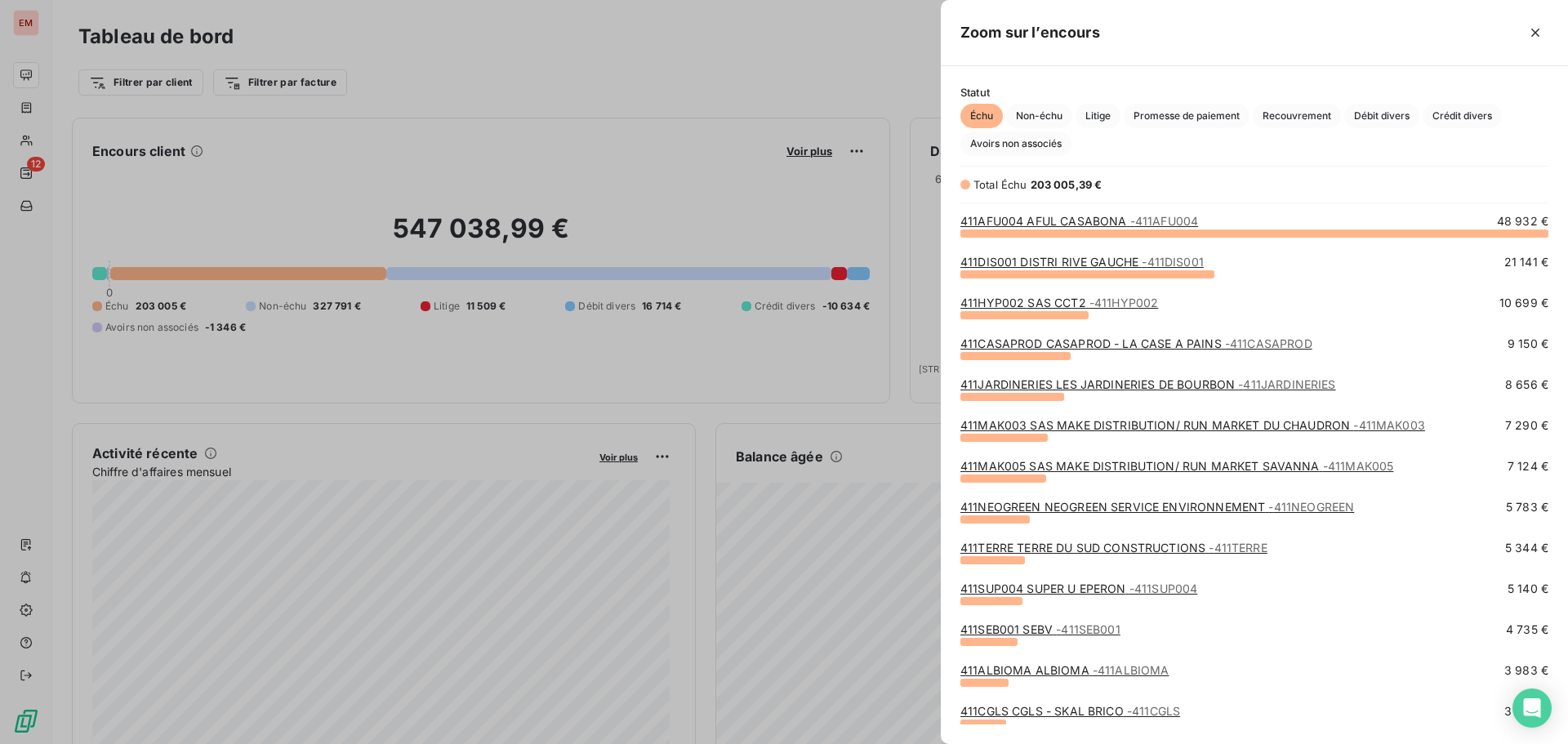
scroll to position [499, 615]
click at [1213, 112] on span "Promesse de paiement" at bounding box center [1187, 116] width 126 height 25
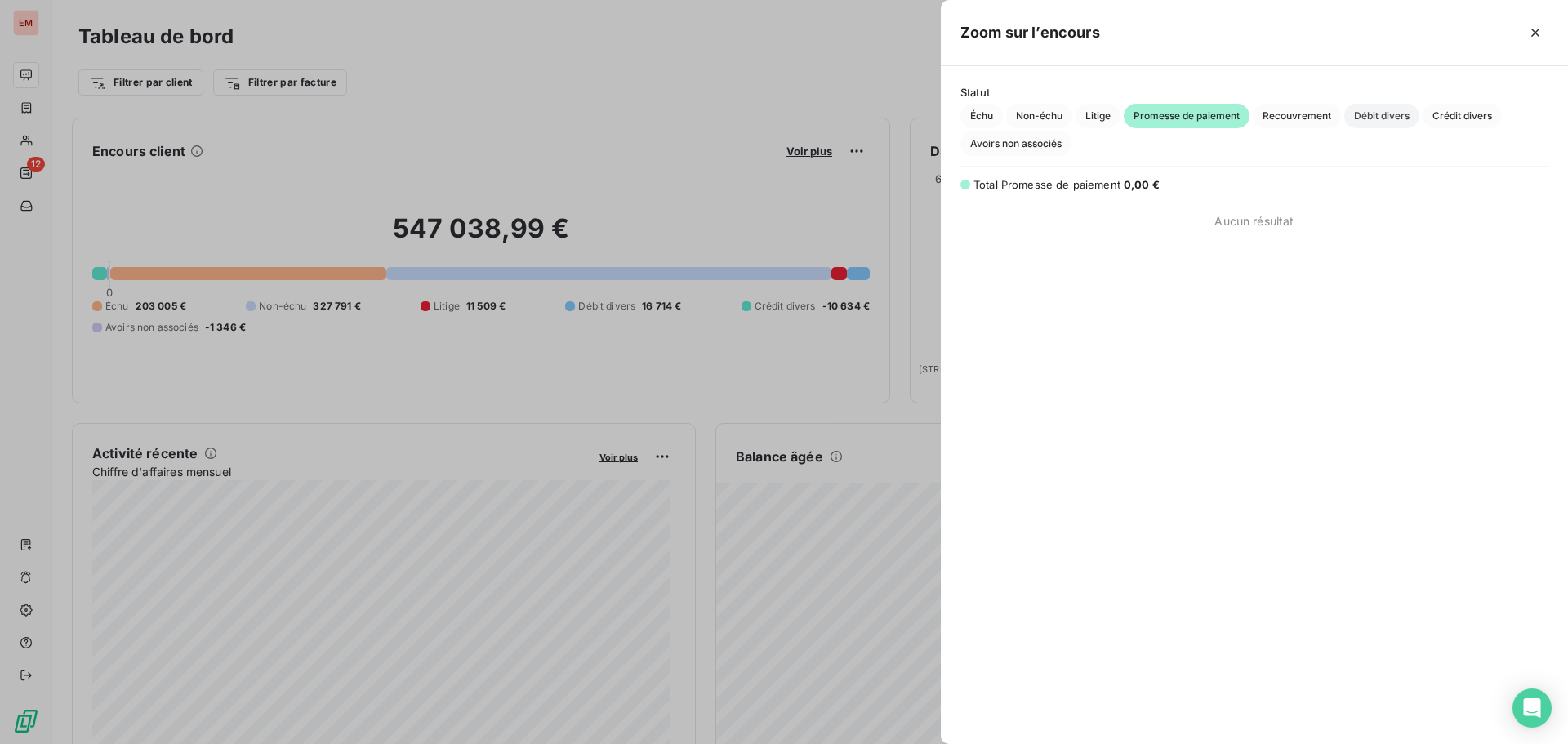
click at [1389, 117] on span "Débit divers" at bounding box center [1382, 116] width 75 height 25
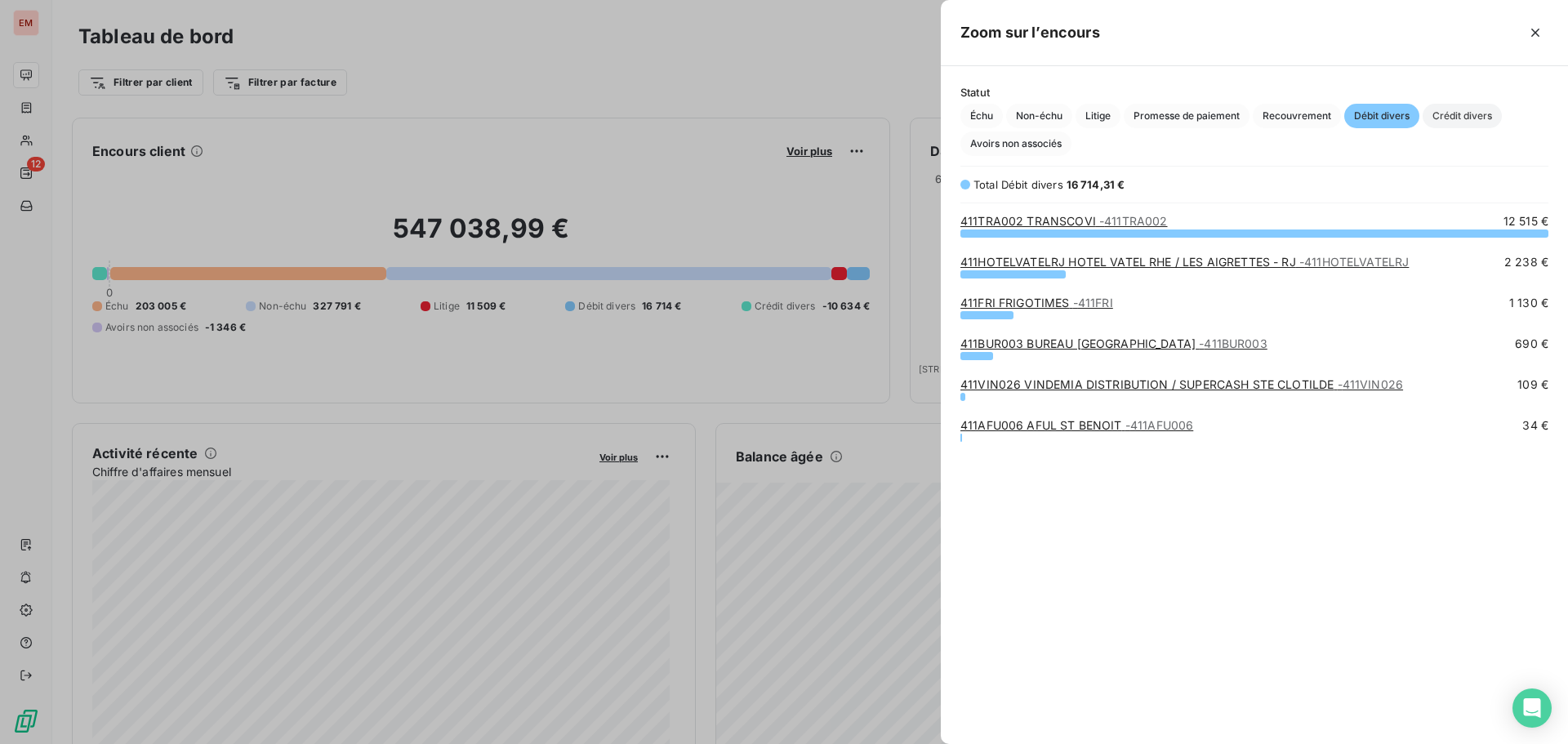
click at [1472, 114] on span "Crédit divers" at bounding box center [1462, 116] width 79 height 25
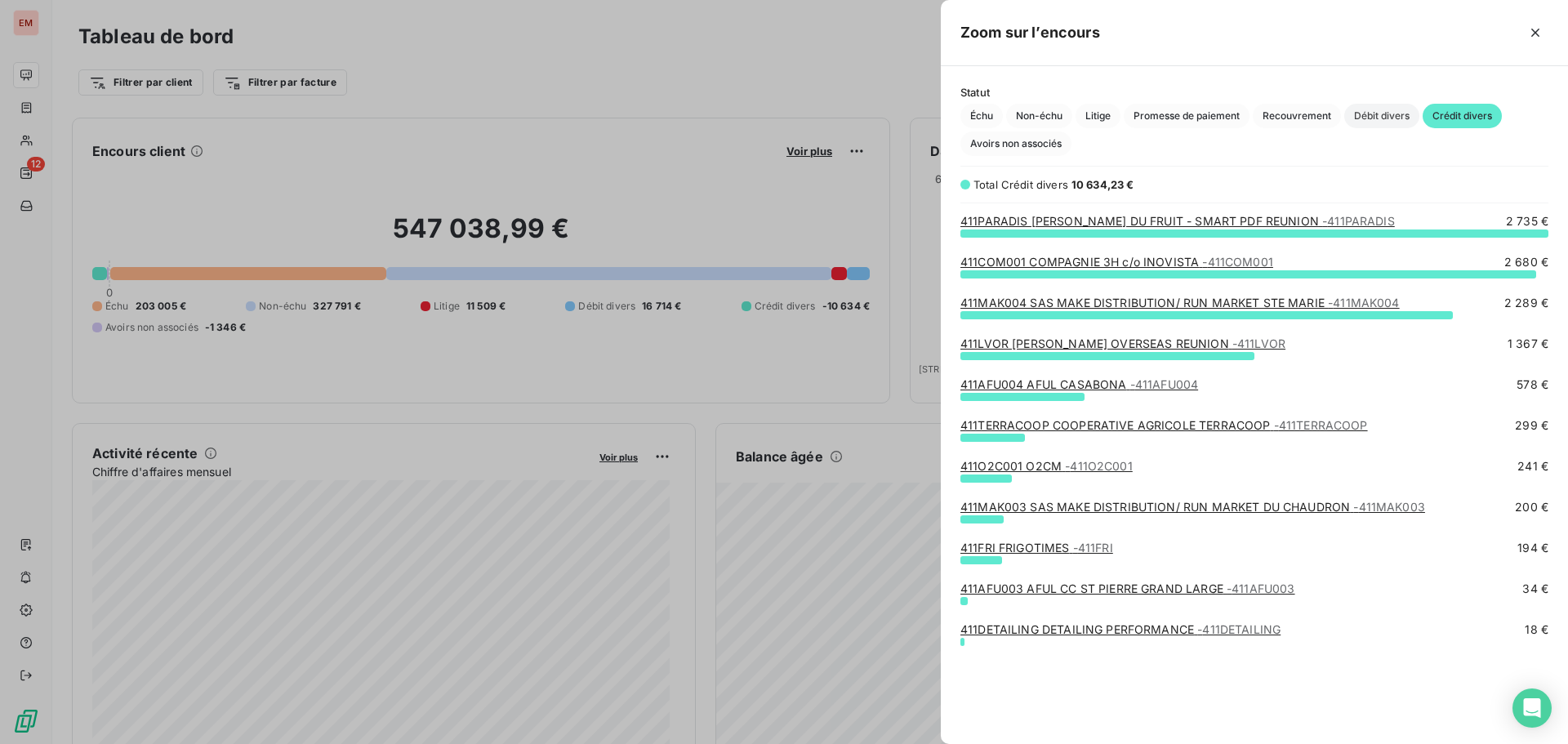
click at [1367, 117] on span "Débit divers" at bounding box center [1382, 116] width 75 height 25
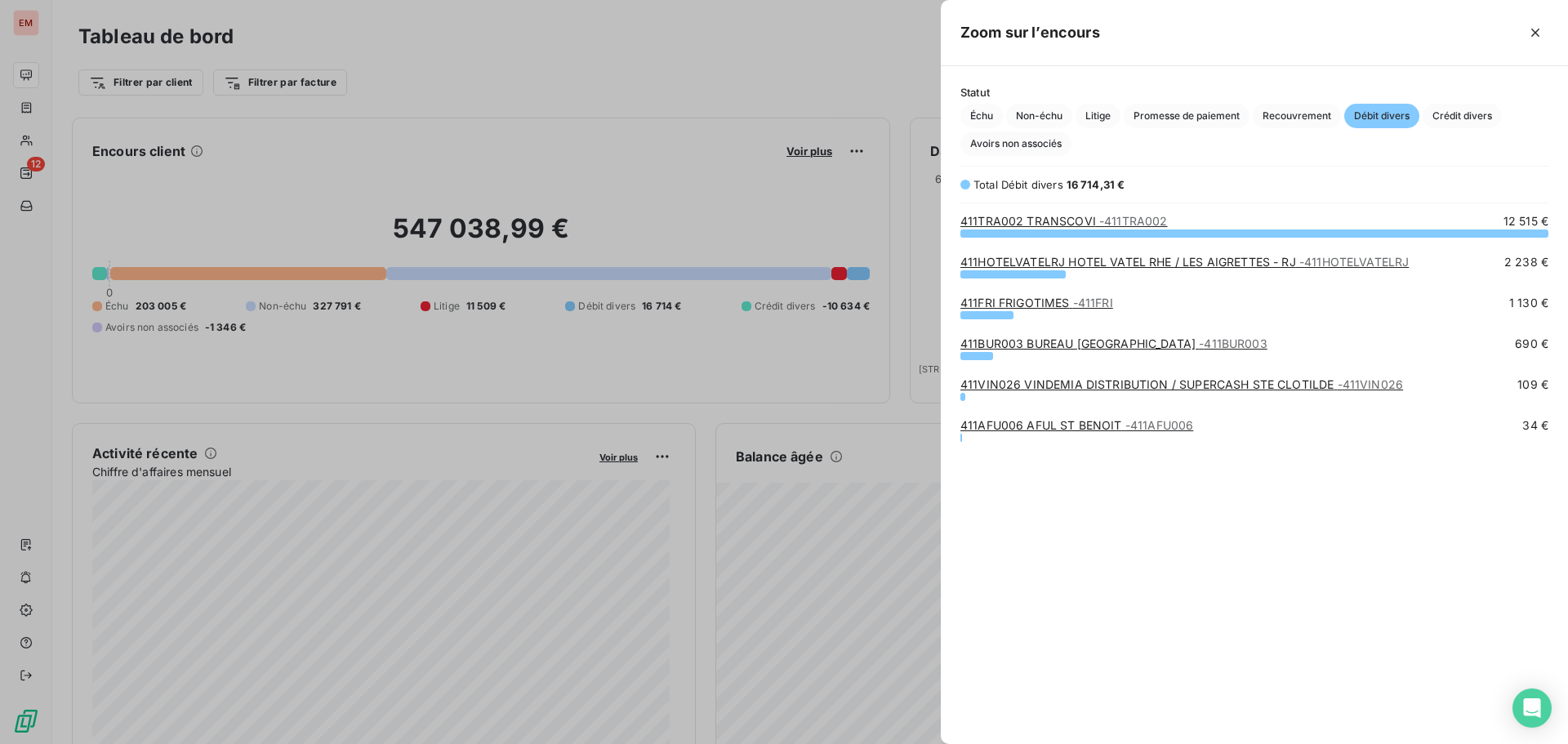
click at [1004, 262] on link "411HOTELVATELRJ HOTEL VATEL RHE / LES AIGRETTES - RJ - 411HOTELVATELRJ" at bounding box center [1184, 261] width 449 height 14
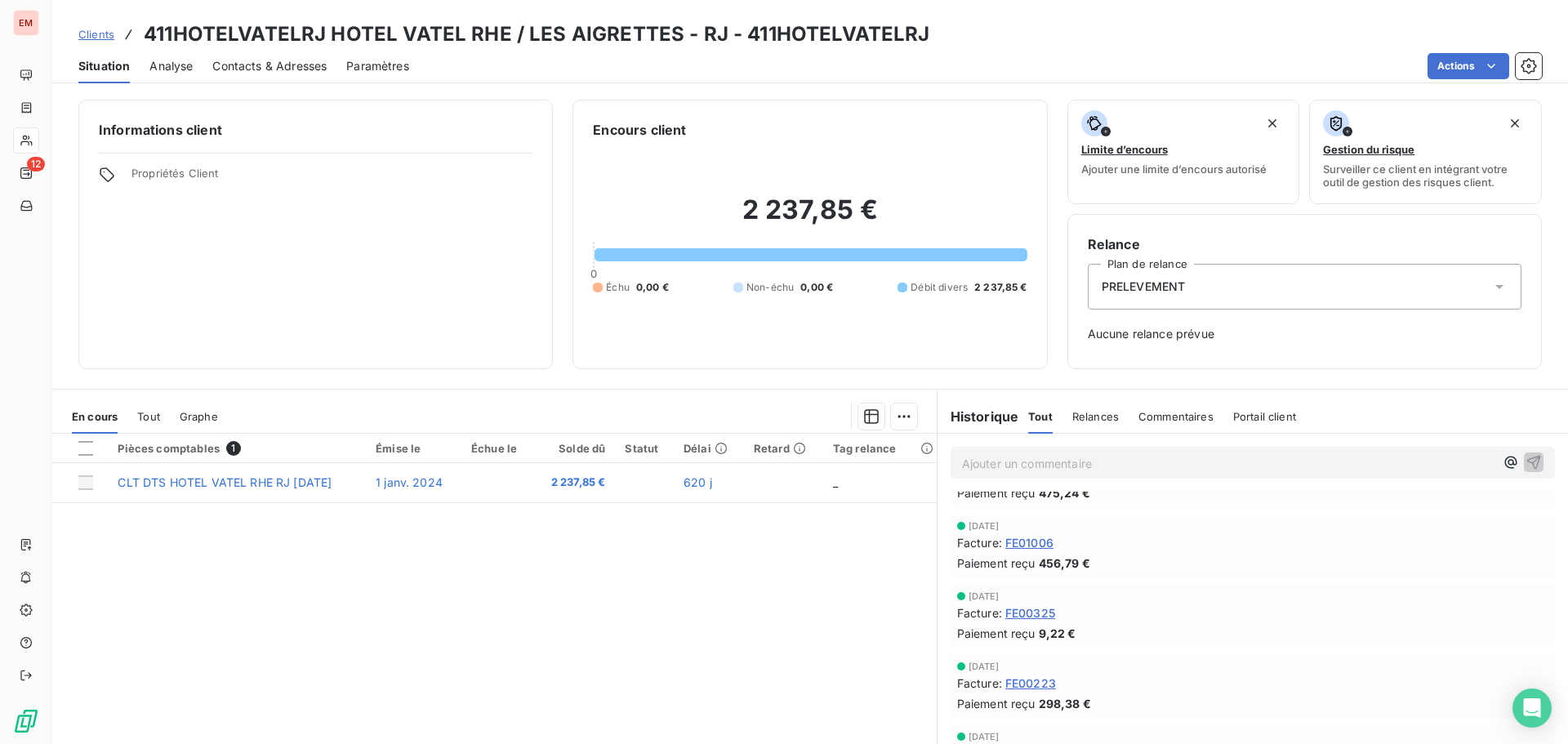
scroll to position [489, 0]
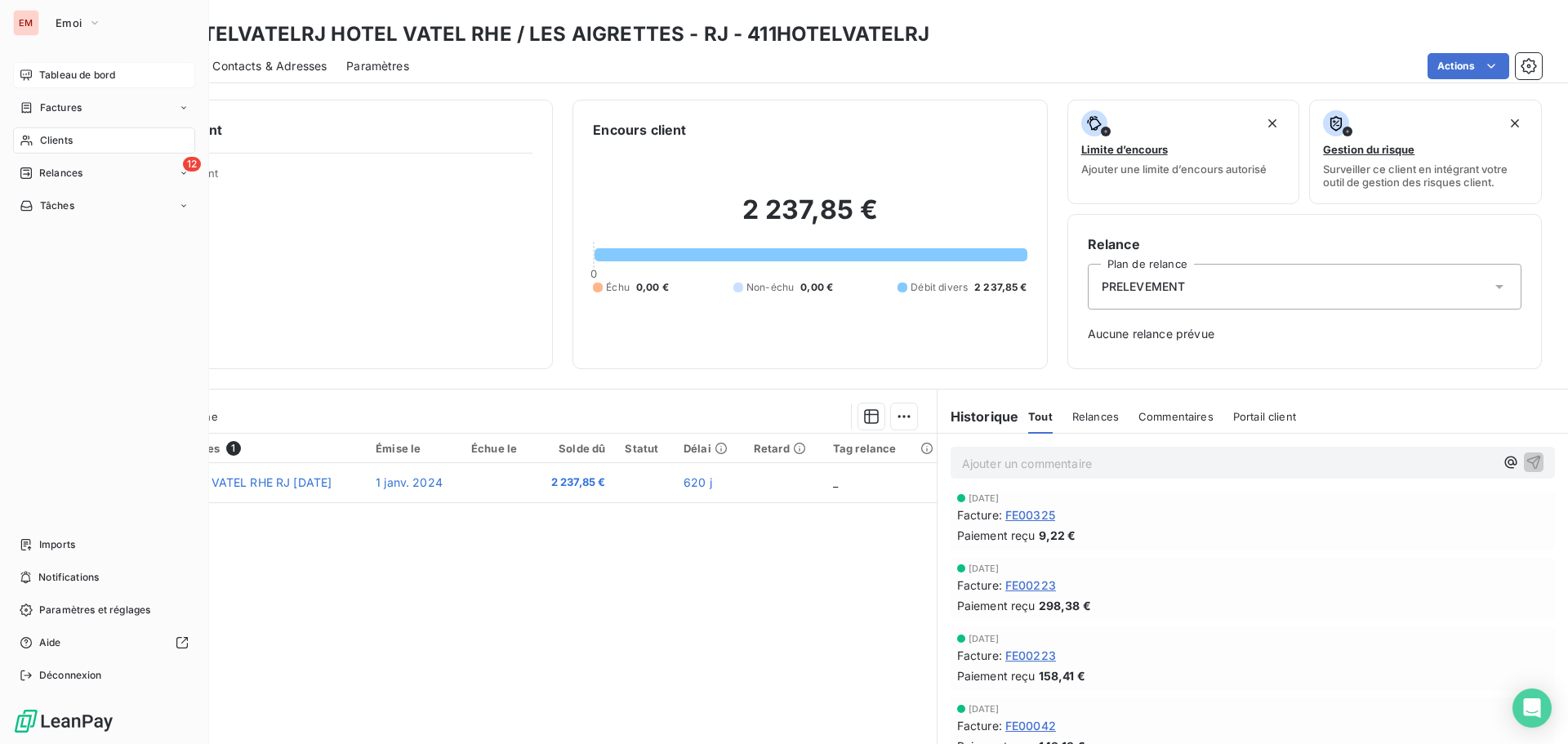
drag, startPoint x: 51, startPoint y: 83, endPoint x: 44, endPoint y: 73, distance: 12.2
click at [44, 73] on span "Tableau de bord" at bounding box center [77, 75] width 76 height 14
